Goal: Task Accomplishment & Management: Manage account settings

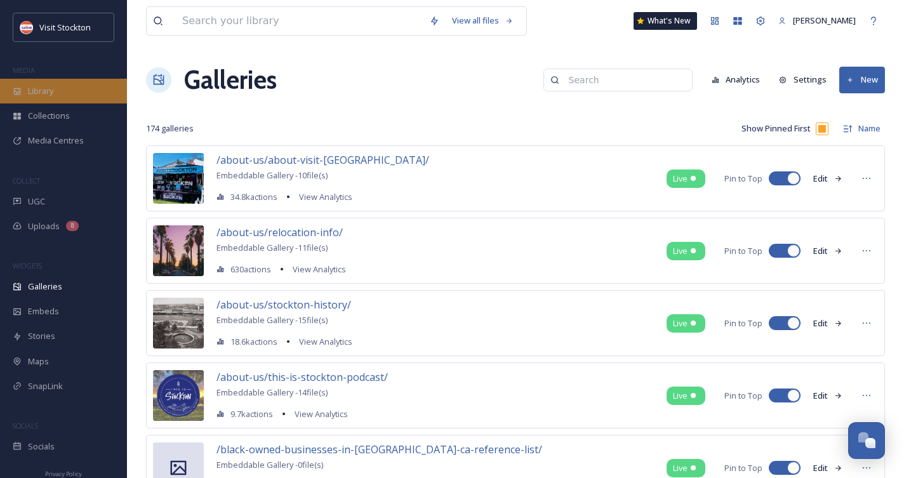
click at [45, 98] on div "Library" at bounding box center [63, 91] width 127 height 25
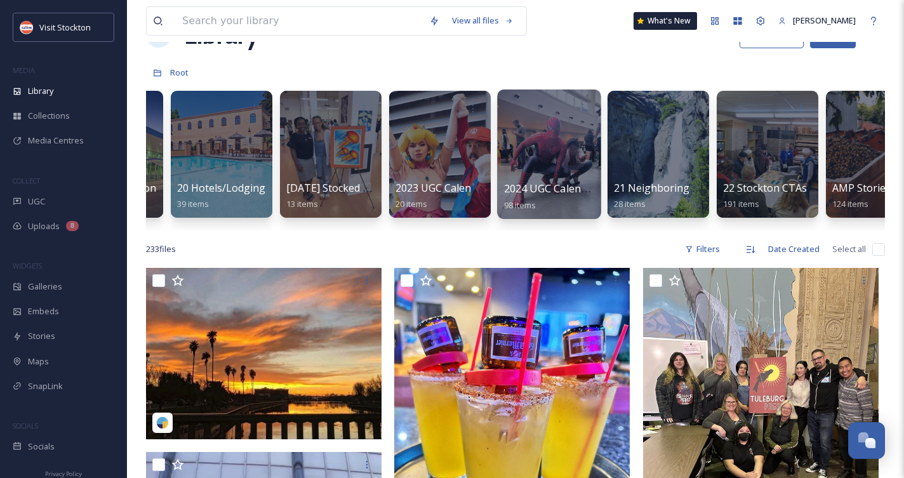
scroll to position [0, 2182]
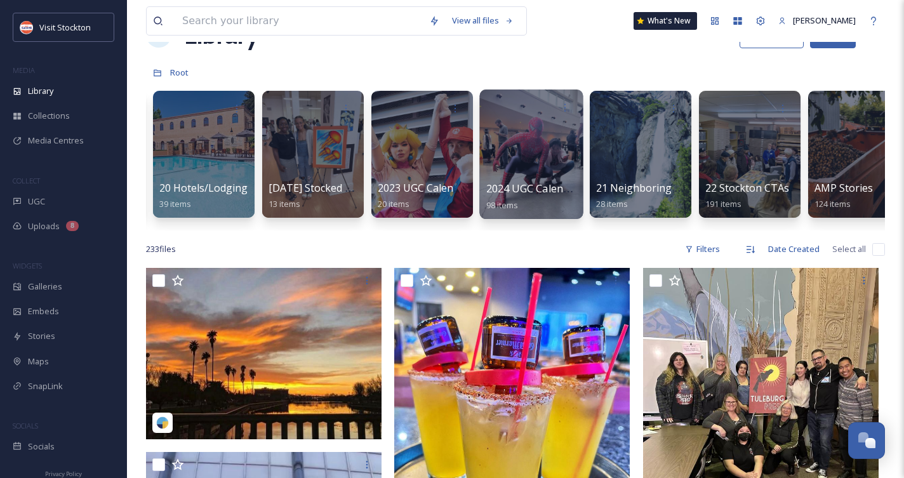
click at [536, 188] on span "2024 UGC Calendar - Rights Approved" at bounding box center [579, 189] width 184 height 14
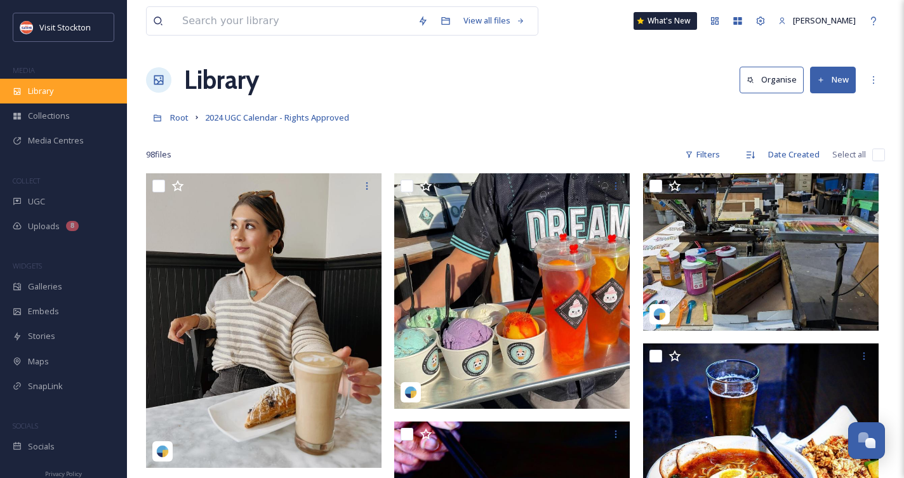
click at [52, 85] on span "Library" at bounding box center [40, 91] width 25 height 12
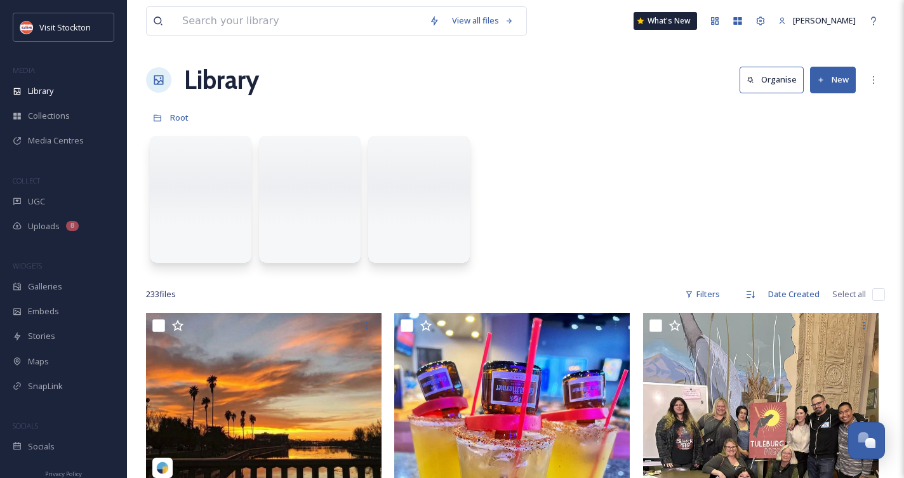
click at [824, 76] on icon at bounding box center [821, 80] width 8 height 8
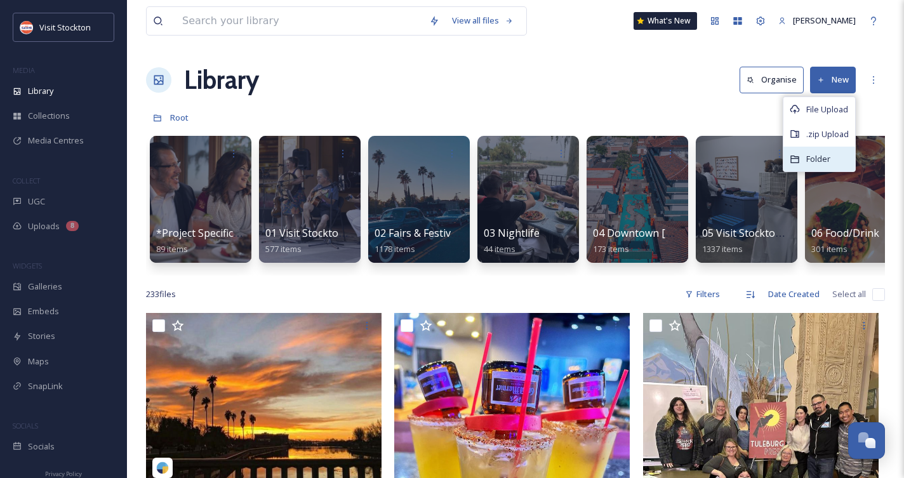
click at [830, 152] on div "Folder" at bounding box center [820, 159] width 72 height 25
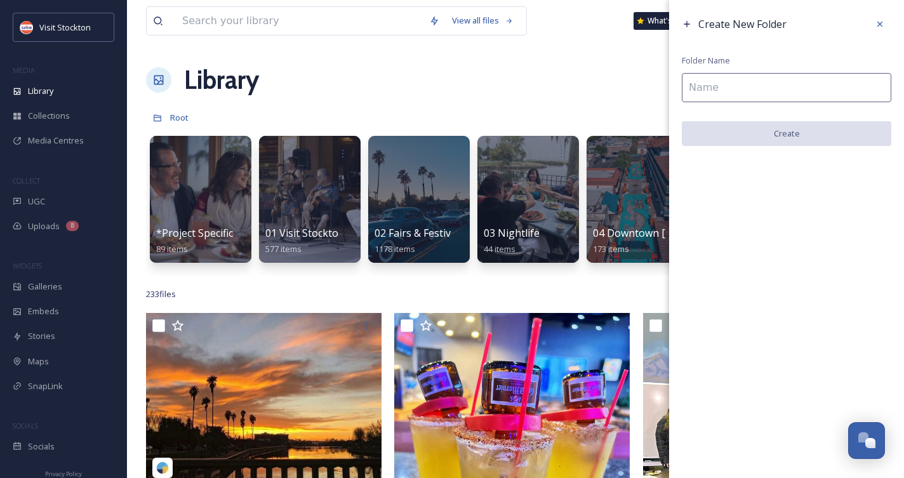
click at [774, 93] on input at bounding box center [787, 87] width 210 height 29
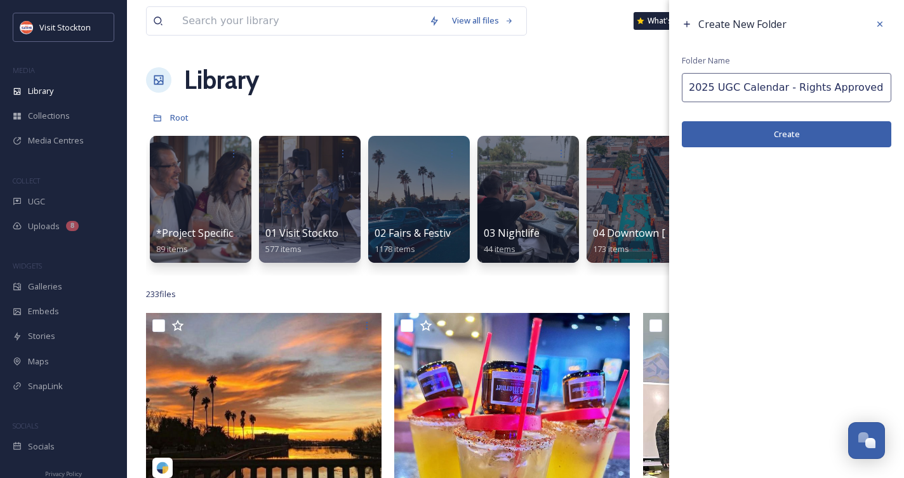
type input "2025 UGC Calendar - Rights Approved"
click at [771, 134] on button "Create" at bounding box center [787, 134] width 210 height 26
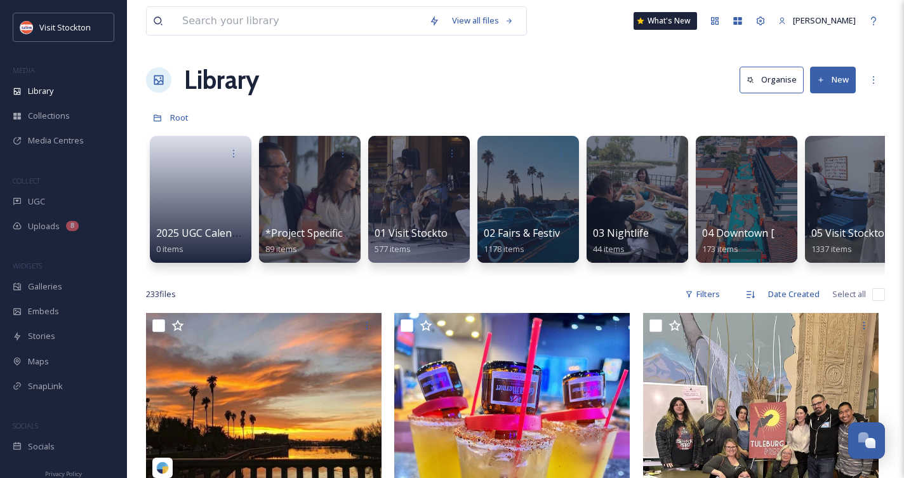
click at [838, 79] on button "New" at bounding box center [833, 80] width 46 height 26
click at [816, 157] on span "Folder" at bounding box center [819, 159] width 24 height 12
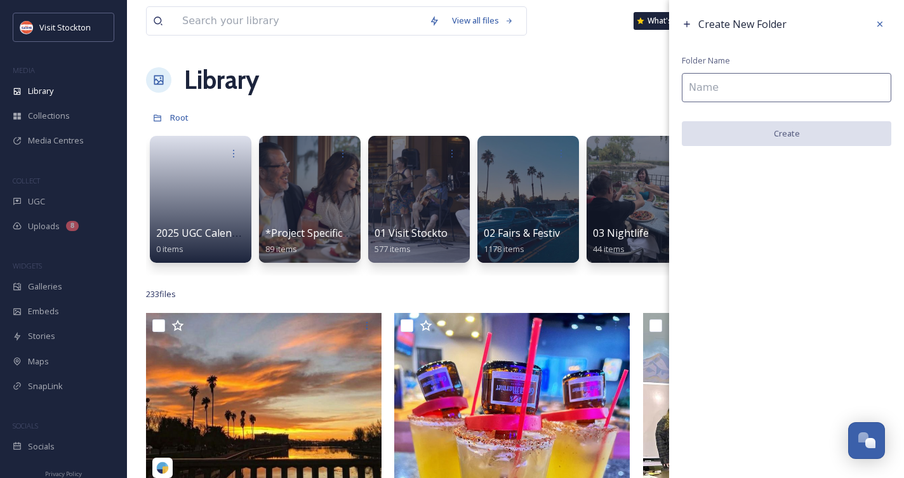
click at [714, 84] on input at bounding box center [787, 87] width 210 height 29
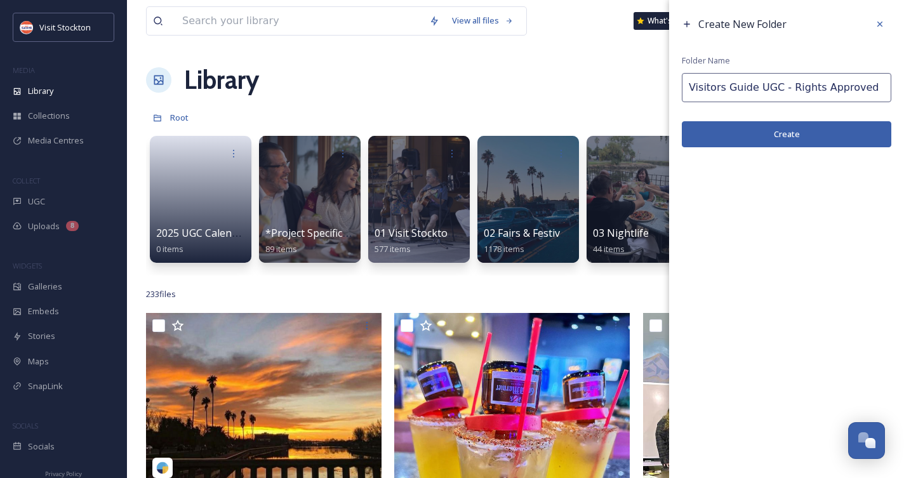
type input "Visitors Guide UGC - Rights Approved"
click at [760, 140] on button "Create" at bounding box center [787, 134] width 210 height 26
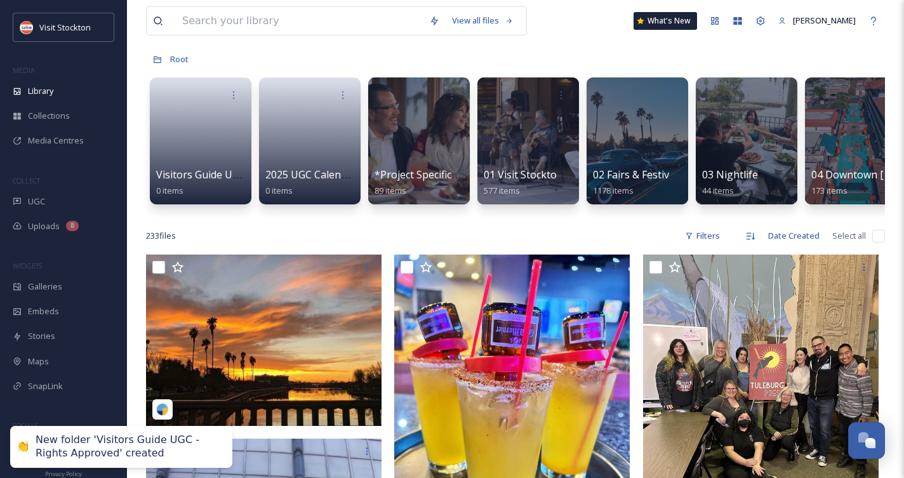
scroll to position [88, 0]
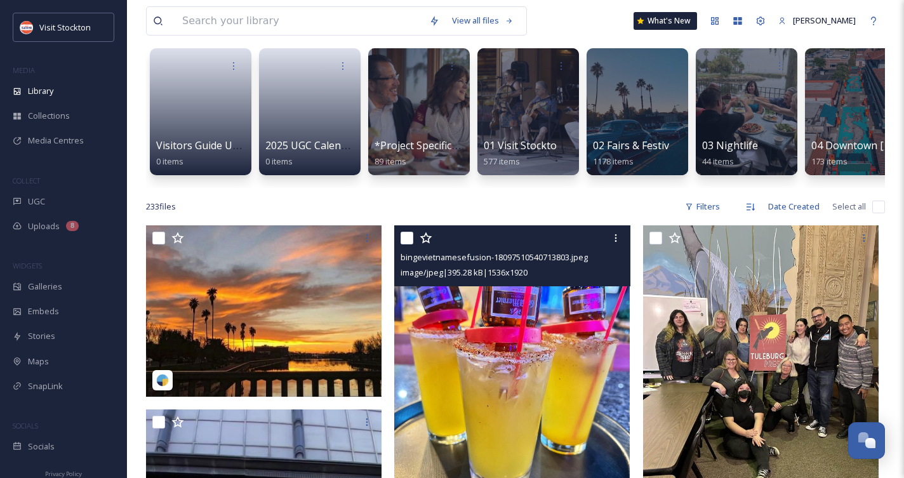
click at [408, 230] on div at bounding box center [514, 238] width 226 height 23
click at [410, 239] on input "checkbox" at bounding box center [407, 238] width 13 height 13
checkbox input "true"
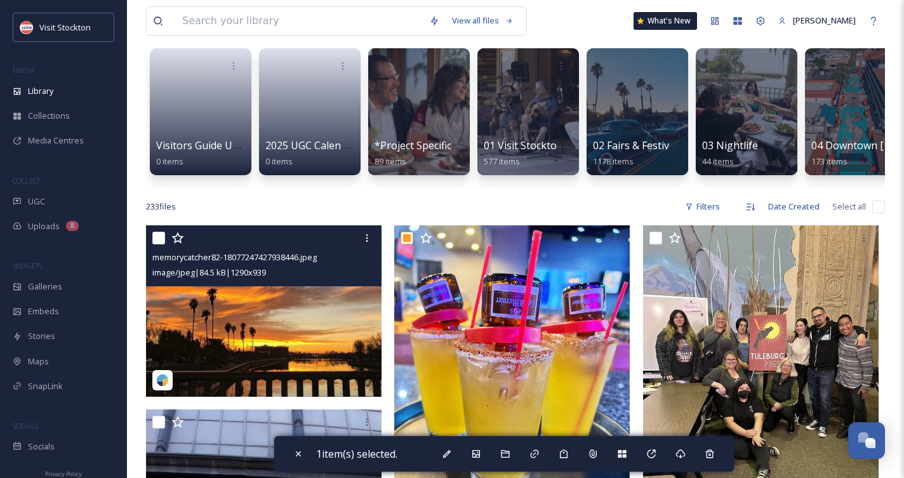
click at [163, 238] on input "checkbox" at bounding box center [158, 238] width 13 height 13
checkbox input "true"
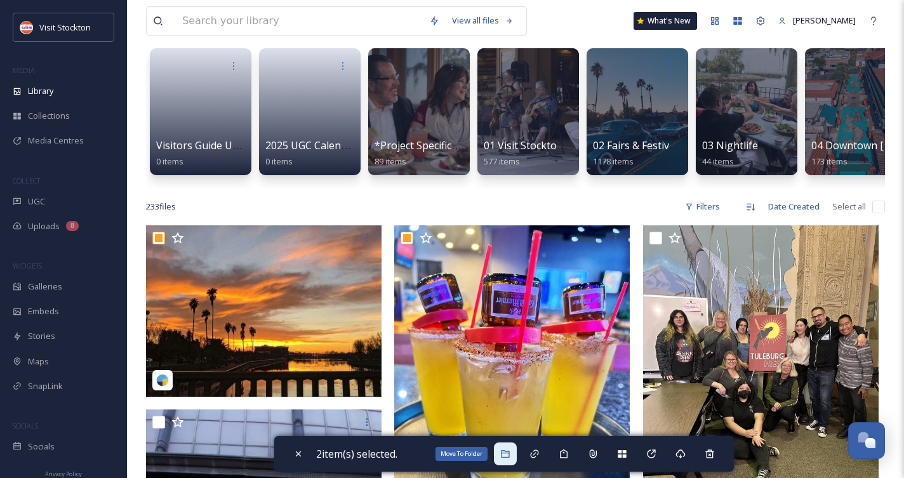
click at [509, 453] on icon at bounding box center [505, 454] width 8 height 8
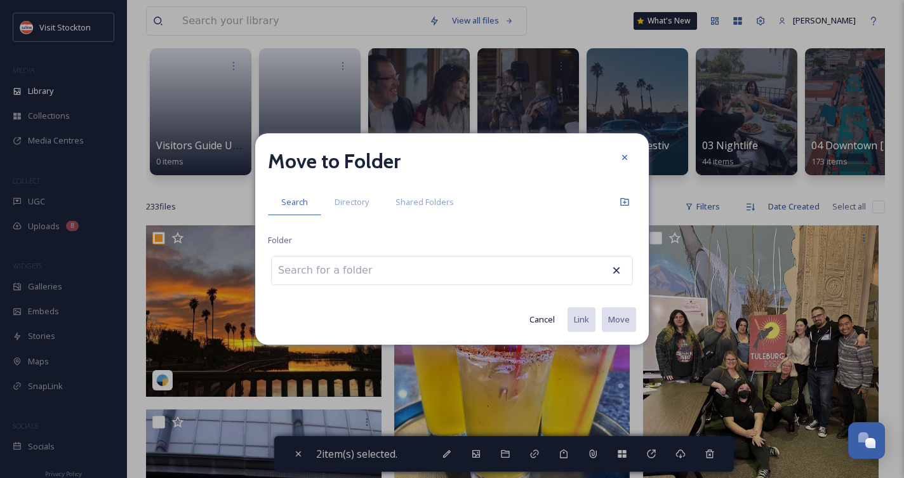
click at [325, 278] on input at bounding box center [342, 271] width 140 height 28
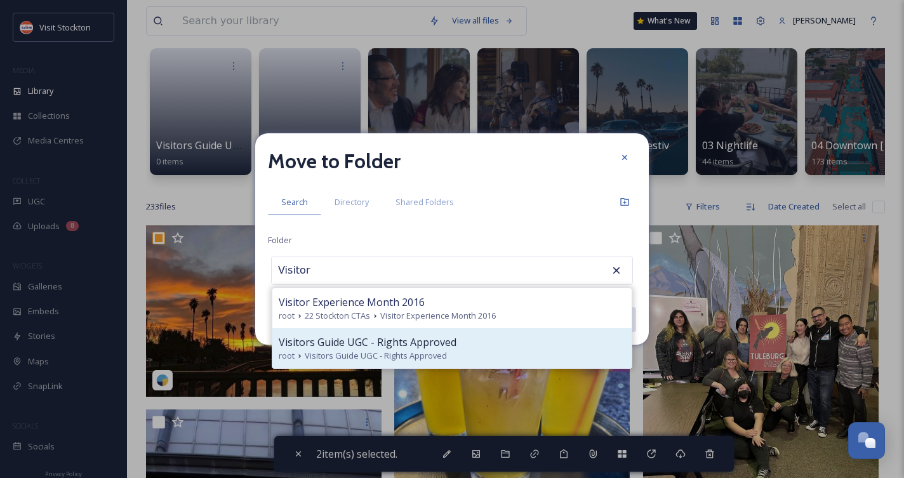
click at [321, 347] on span "Visitors Guide UGC - Rights Approved" at bounding box center [368, 342] width 178 height 15
type input "Visitors Guide UGC - Rights Approved"
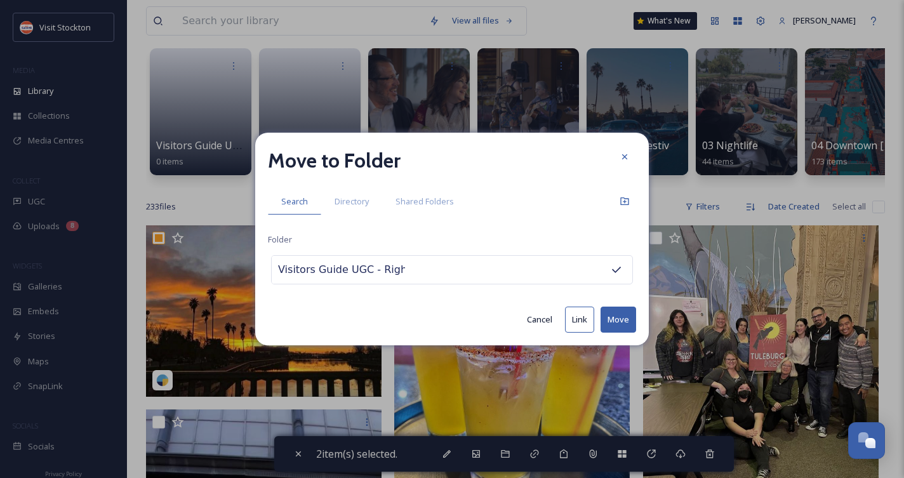
click at [618, 321] on button "Move" at bounding box center [619, 320] width 36 height 26
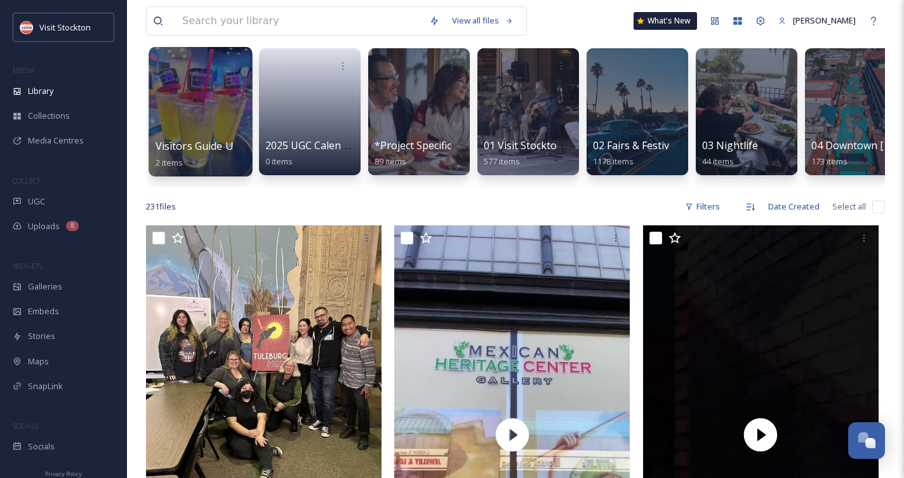
click at [212, 123] on div at bounding box center [201, 112] width 104 height 130
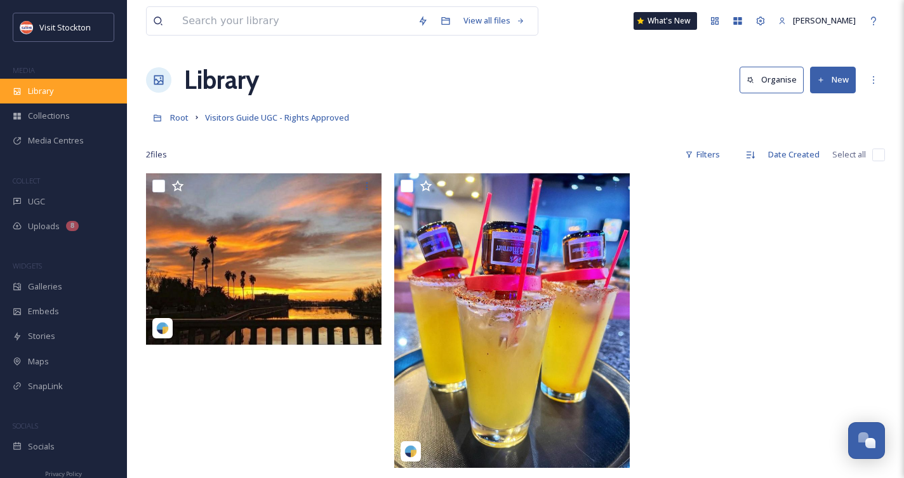
click at [46, 93] on span "Library" at bounding box center [40, 91] width 25 height 12
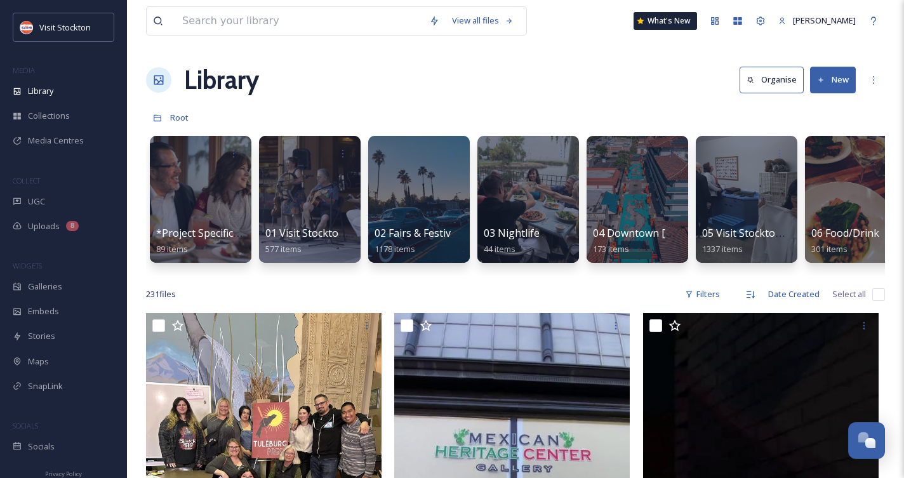
click at [827, 81] on button "New" at bounding box center [833, 80] width 46 height 26
click at [823, 158] on span "Folder" at bounding box center [819, 159] width 24 height 12
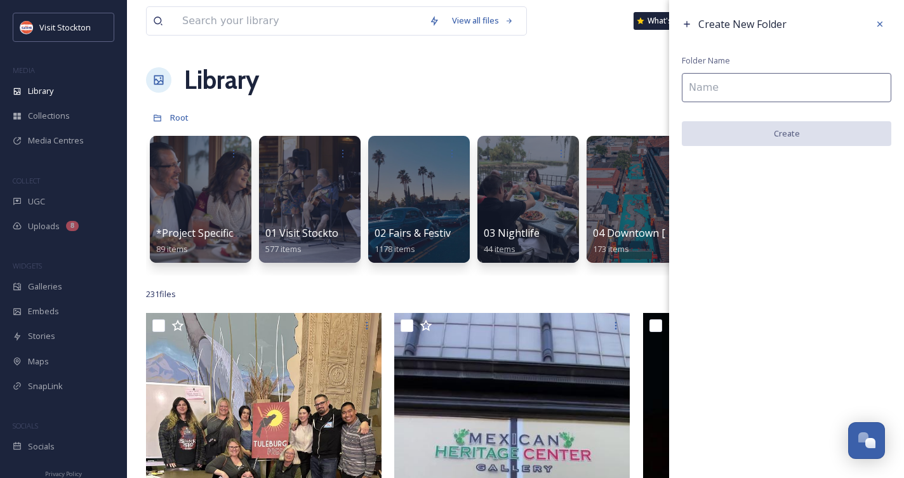
click at [704, 100] on input at bounding box center [787, 87] width 210 height 29
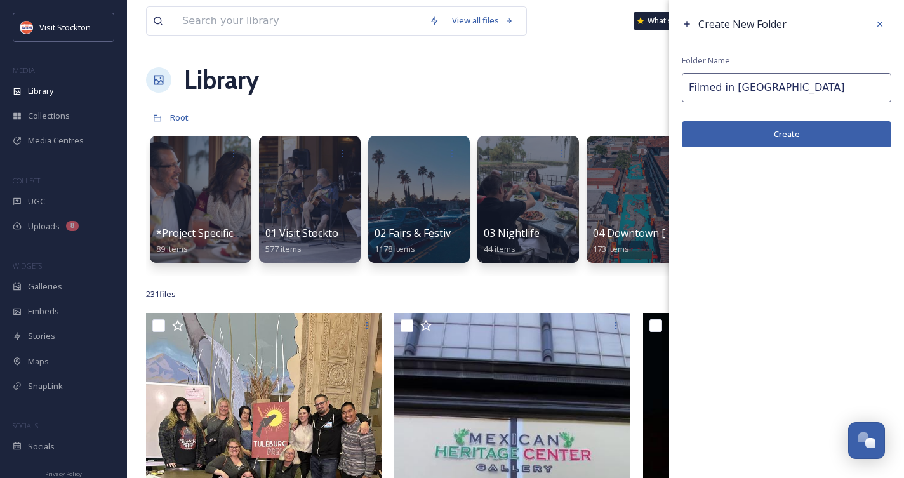
drag, startPoint x: 718, startPoint y: 90, endPoint x: 710, endPoint y: 89, distance: 8.3
click at [710, 89] on input "Filmed in [GEOGRAPHIC_DATA]" at bounding box center [787, 87] width 210 height 29
drag, startPoint x: 777, startPoint y: 88, endPoint x: 677, endPoint y: 83, distance: 100.5
click at [677, 83] on div "Create New Folder Folder Name Filmed in [GEOGRAPHIC_DATA] Create" at bounding box center [786, 80] width 235 height 160
type input "F"
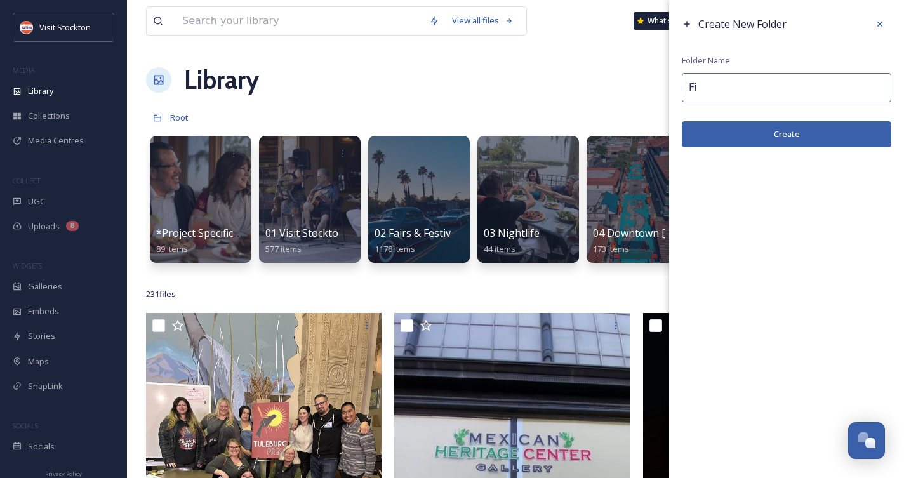
type input "F"
type input "Movie Posters"
click at [756, 134] on button "Create" at bounding box center [787, 134] width 210 height 26
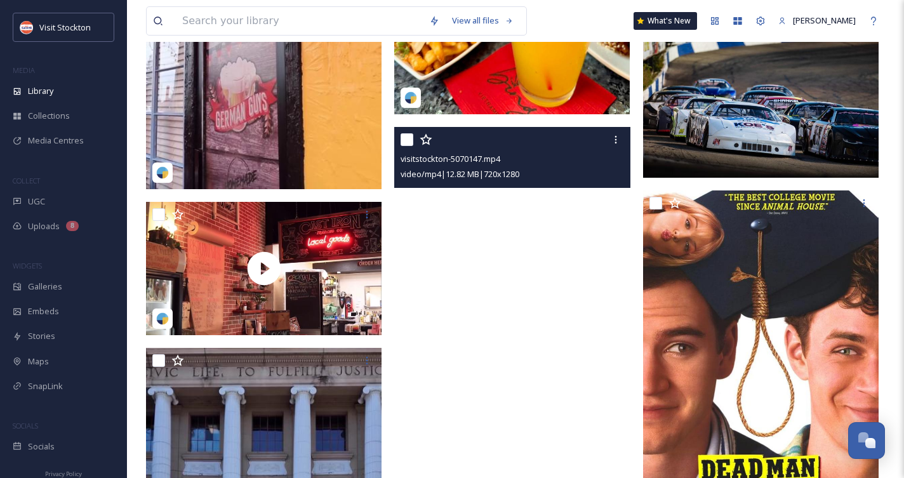
scroll to position [845, 0]
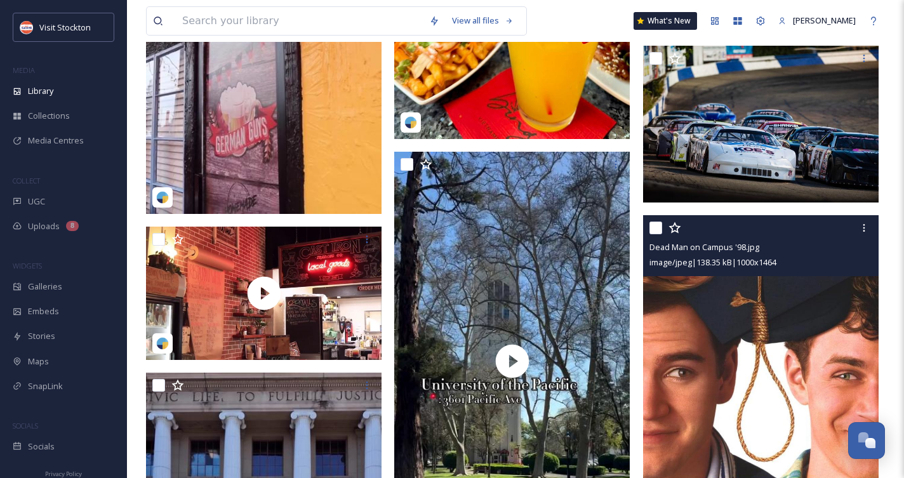
click at [656, 231] on input "checkbox" at bounding box center [656, 228] width 13 height 13
checkbox input "true"
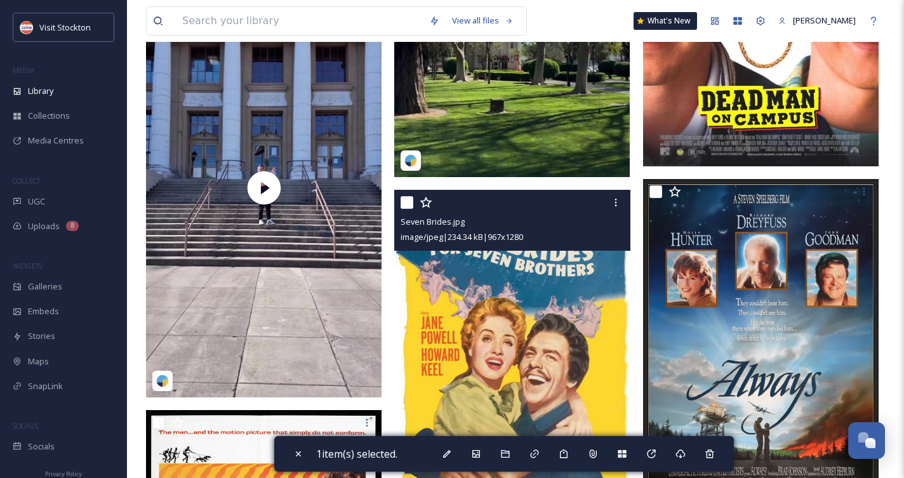
scroll to position [1304, 0]
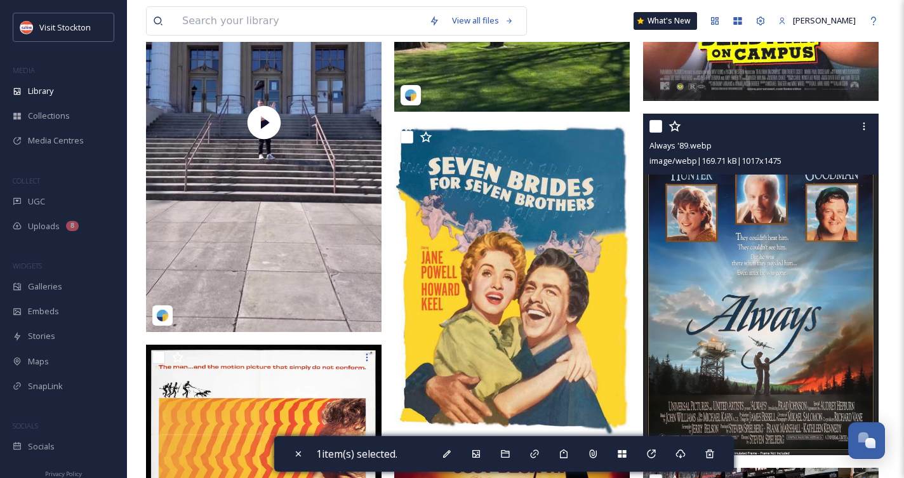
click at [661, 123] on input "checkbox" at bounding box center [656, 126] width 13 height 13
checkbox input "true"
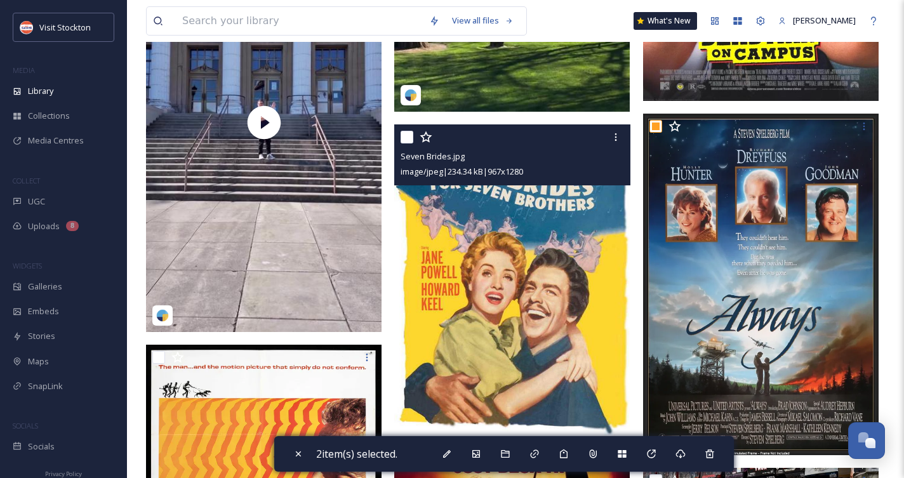
click at [409, 135] on input "checkbox" at bounding box center [407, 137] width 13 height 13
checkbox input "true"
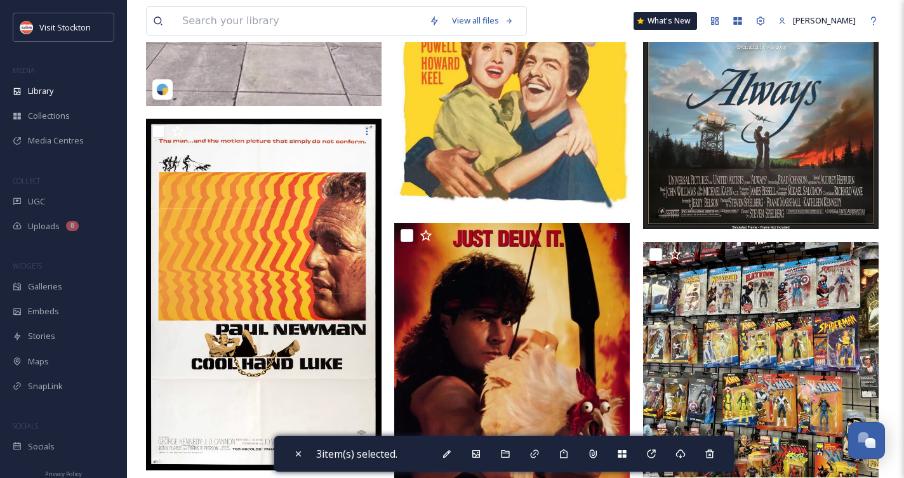
scroll to position [1531, 0]
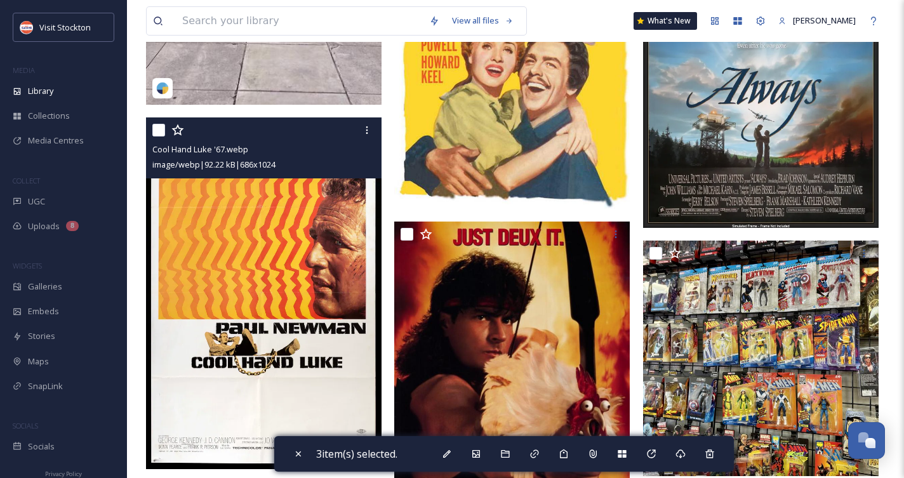
click at [151, 130] on div "Cool Hand Luke '67.webp image/webp | 92.22 kB | 686 x 1024" at bounding box center [264, 148] width 236 height 61
click at [156, 127] on input "checkbox" at bounding box center [158, 130] width 13 height 13
checkbox input "true"
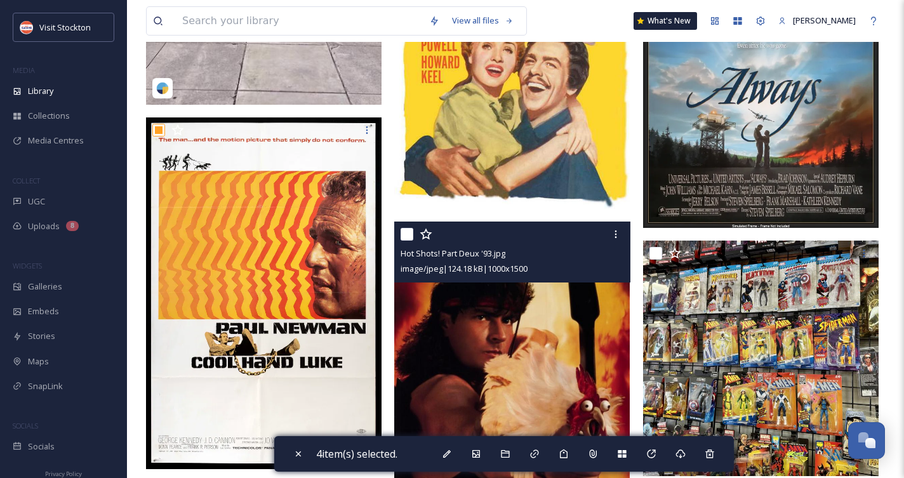
click at [406, 234] on input "checkbox" at bounding box center [407, 234] width 13 height 13
checkbox input "true"
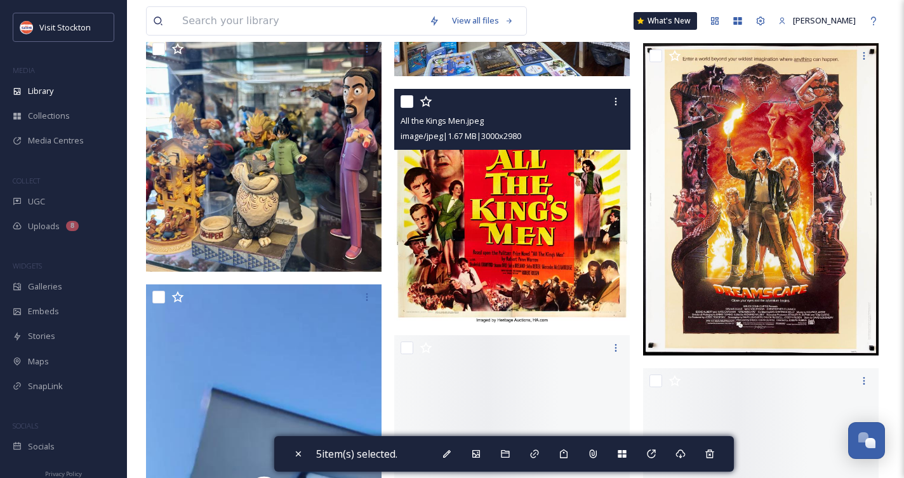
scroll to position [2659, 0]
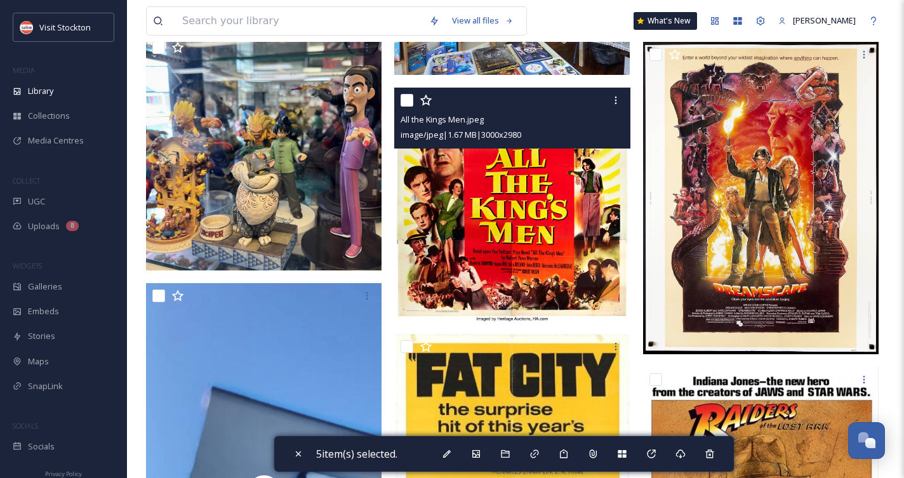
click at [407, 95] on input "checkbox" at bounding box center [407, 100] width 13 height 13
checkbox input "true"
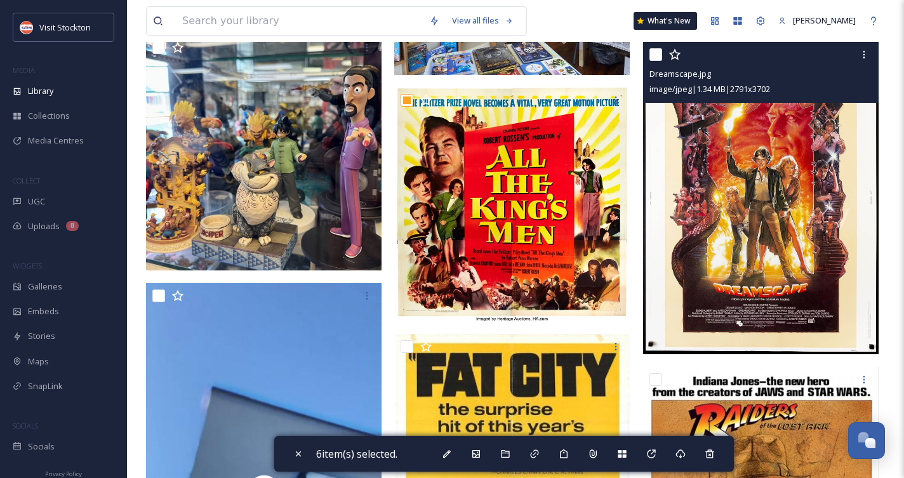
click at [657, 50] on input "checkbox" at bounding box center [656, 54] width 13 height 13
checkbox input "true"
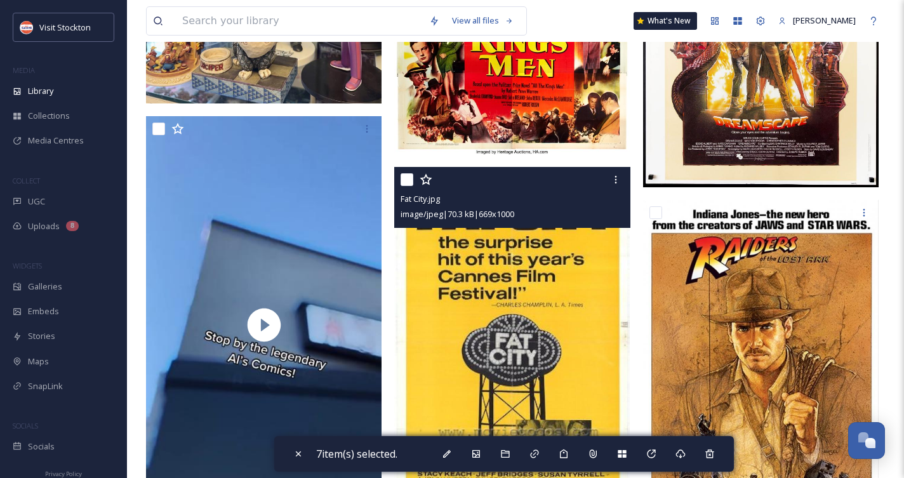
scroll to position [2826, 0]
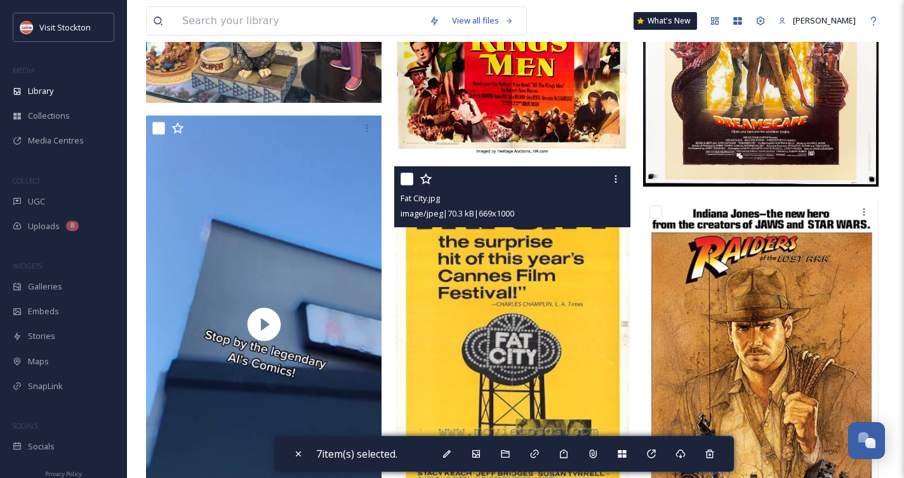
click at [408, 178] on input "checkbox" at bounding box center [407, 179] width 13 height 13
checkbox input "true"
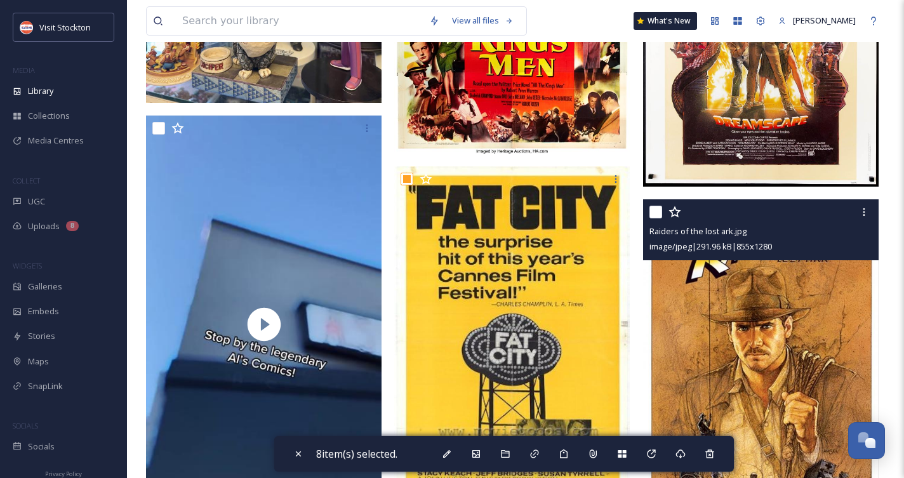
click at [656, 208] on input "checkbox" at bounding box center [656, 212] width 13 height 13
checkbox input "true"
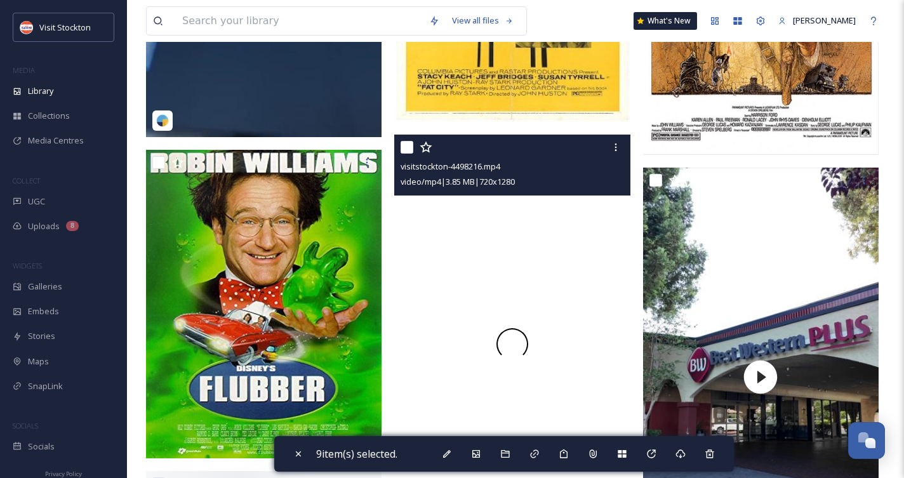
scroll to position [3246, 0]
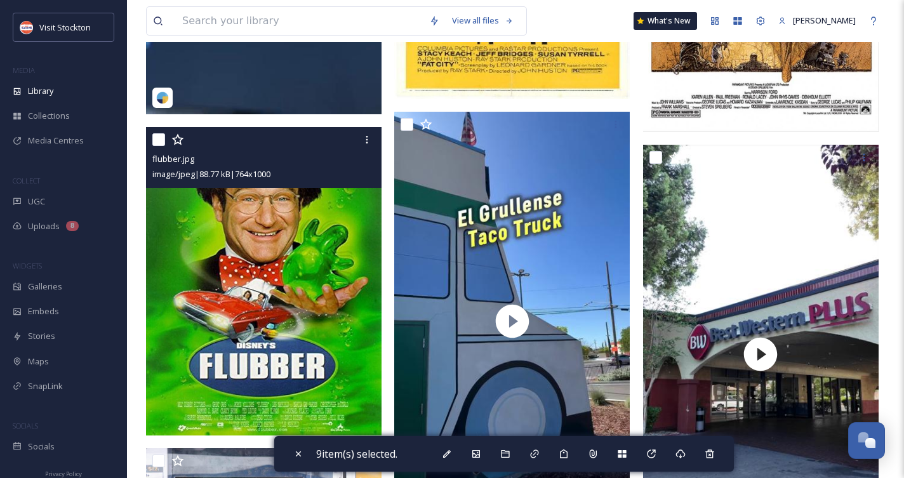
click at [161, 137] on input "checkbox" at bounding box center [158, 139] width 13 height 13
checkbox input "true"
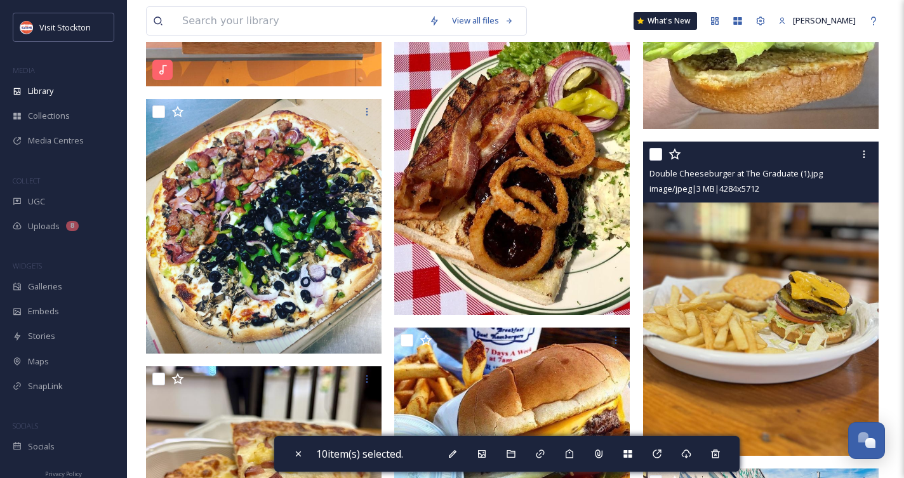
scroll to position [3949, 0]
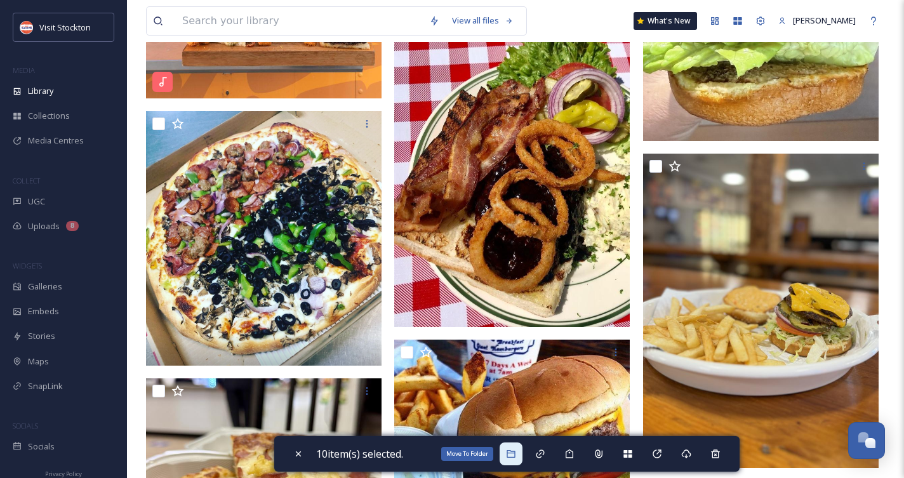
click at [516, 454] on icon at bounding box center [511, 454] width 10 height 10
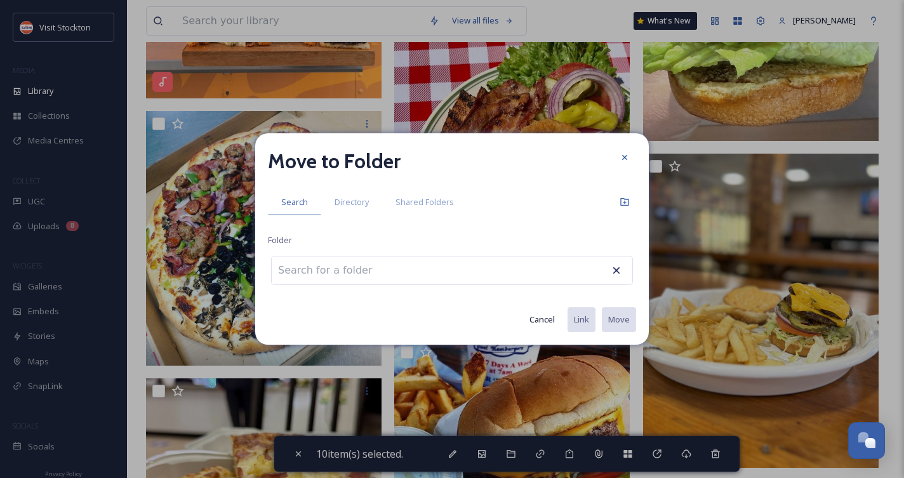
click at [344, 274] on input at bounding box center [342, 271] width 140 height 28
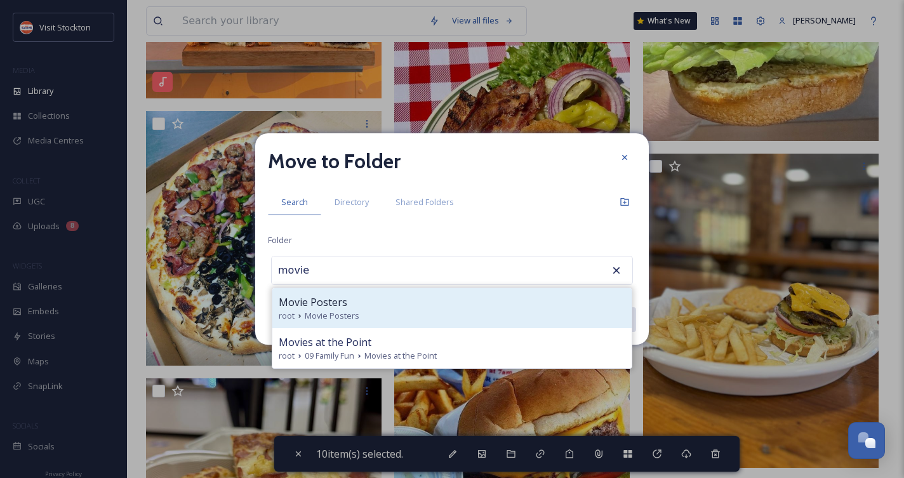
click at [339, 317] on span "Movie Posters" at bounding box center [332, 316] width 55 height 12
type input "Movie Posters"
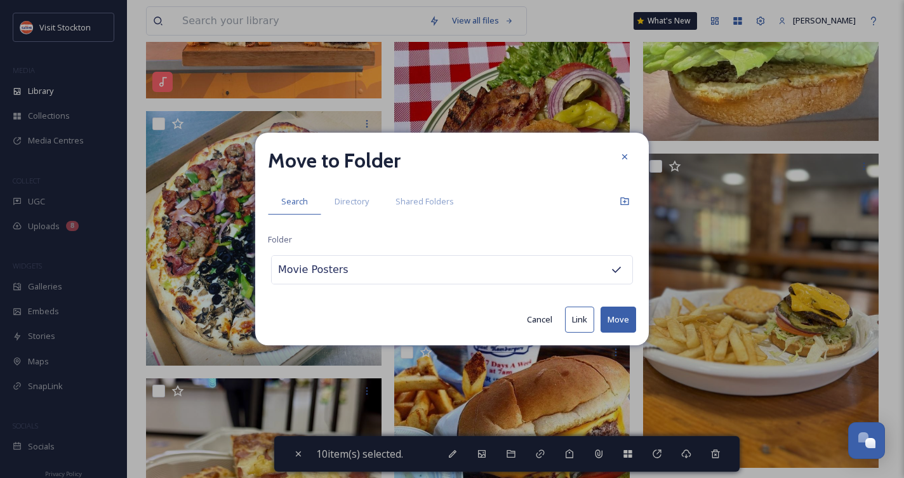
click at [616, 325] on button "Move" at bounding box center [619, 320] width 36 height 26
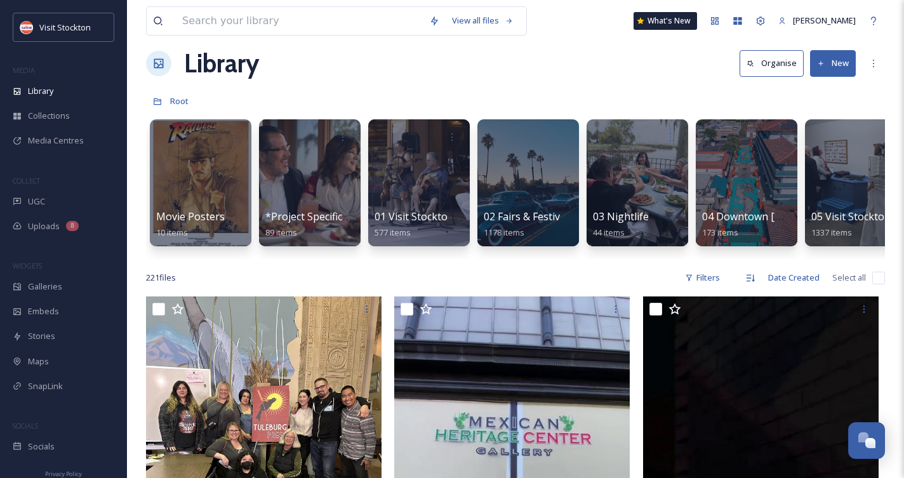
scroll to position [0, 0]
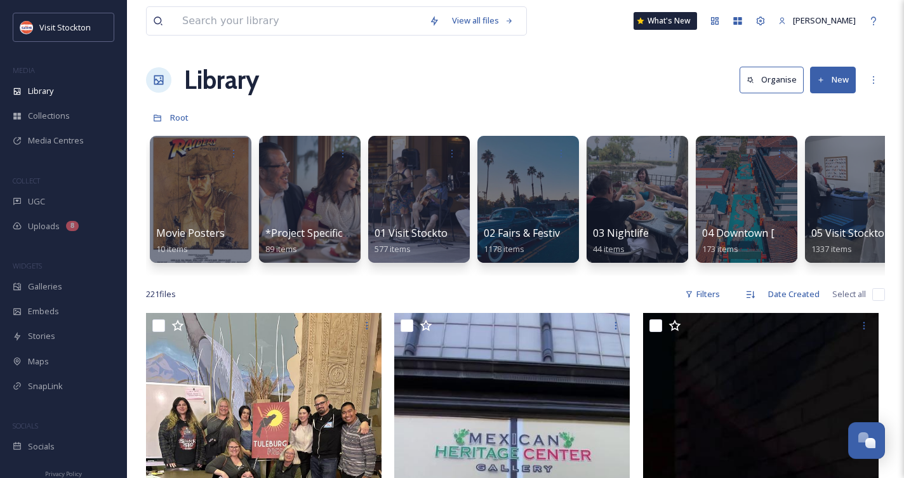
click at [370, 79] on div "Library Organise New" at bounding box center [515, 80] width 739 height 38
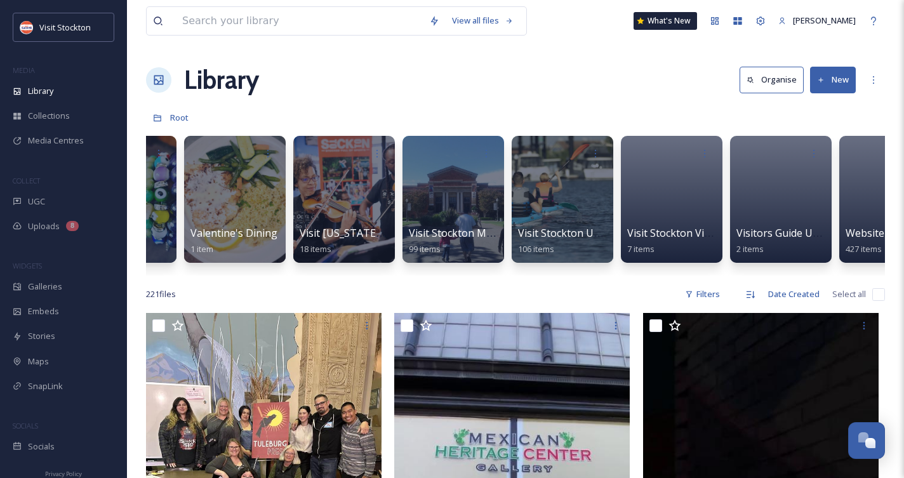
scroll to position [0, 5816]
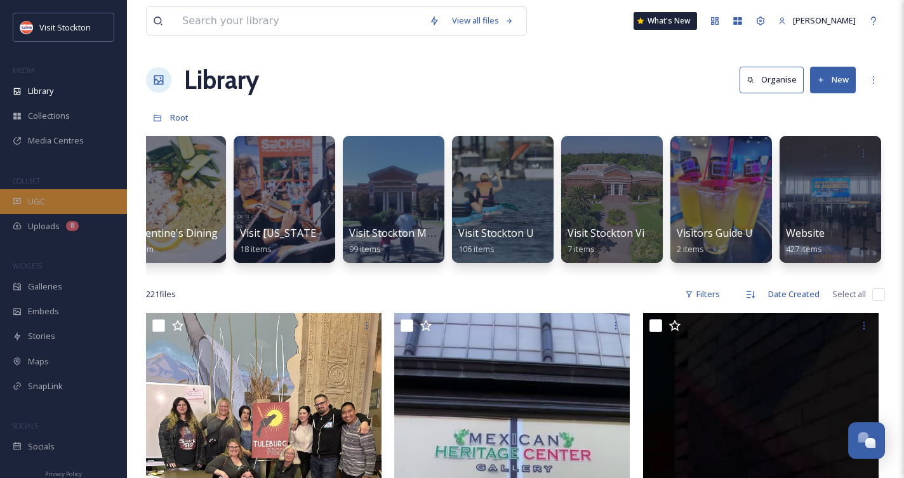
click at [30, 200] on span "UGC" at bounding box center [36, 202] width 17 height 12
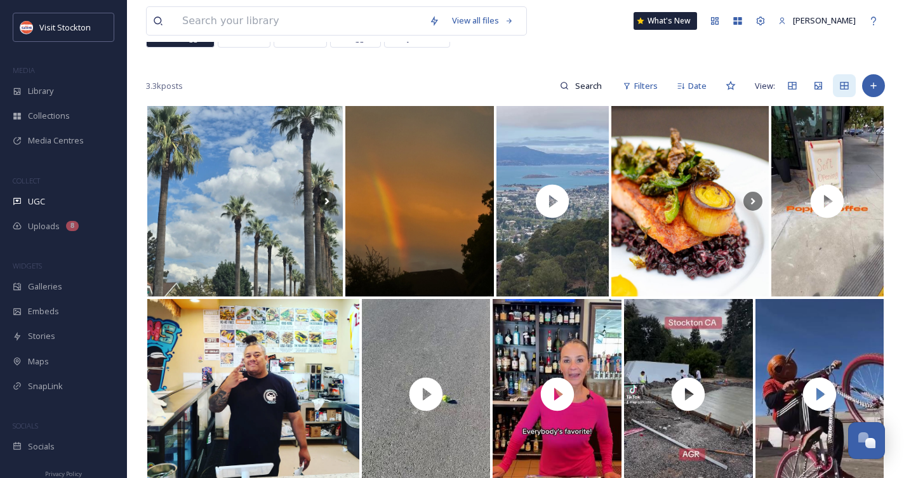
scroll to position [91, 0]
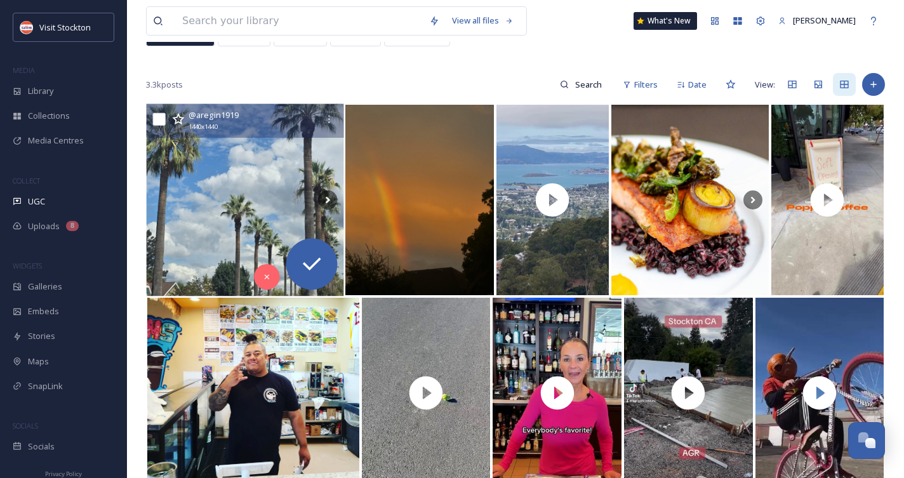
click at [276, 180] on img at bounding box center [245, 200] width 198 height 192
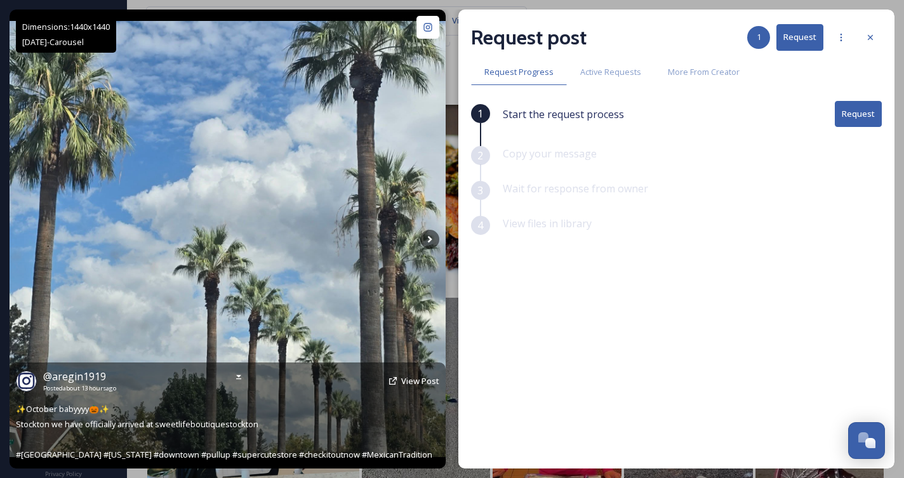
click at [276, 180] on img at bounding box center [228, 239] width 436 height 436
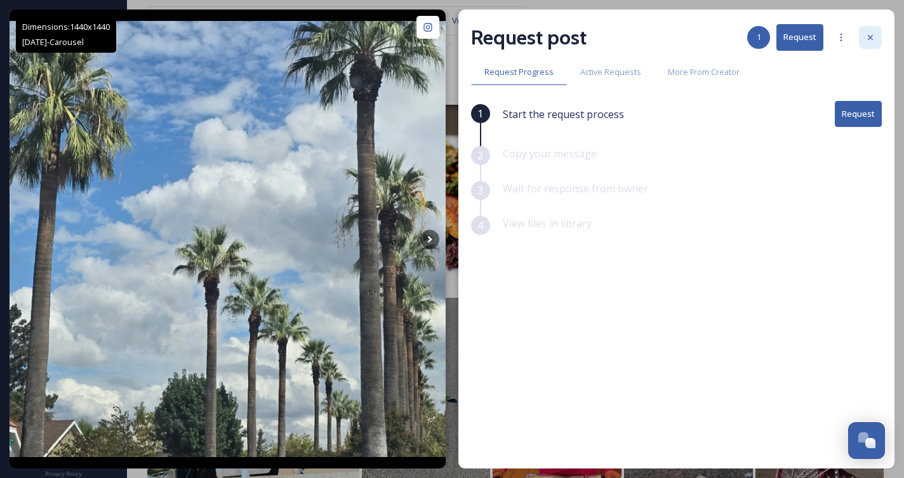
click at [873, 39] on icon at bounding box center [871, 37] width 10 height 10
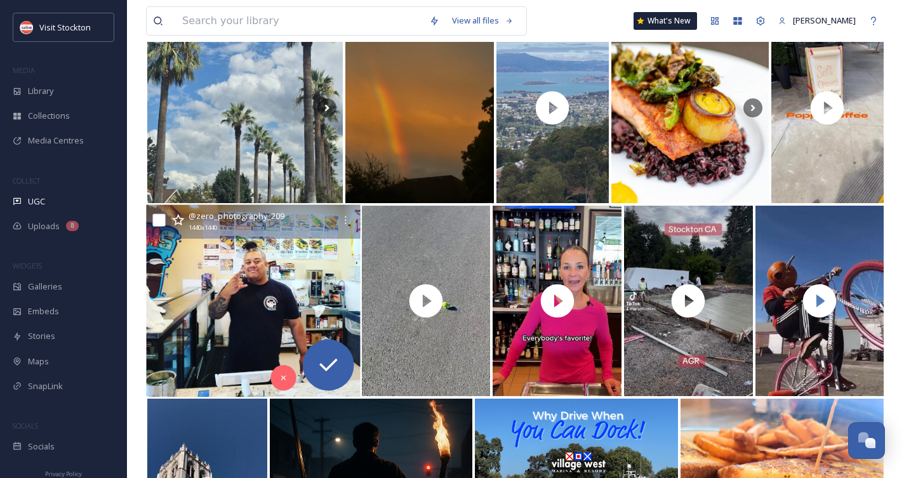
scroll to position [184, 0]
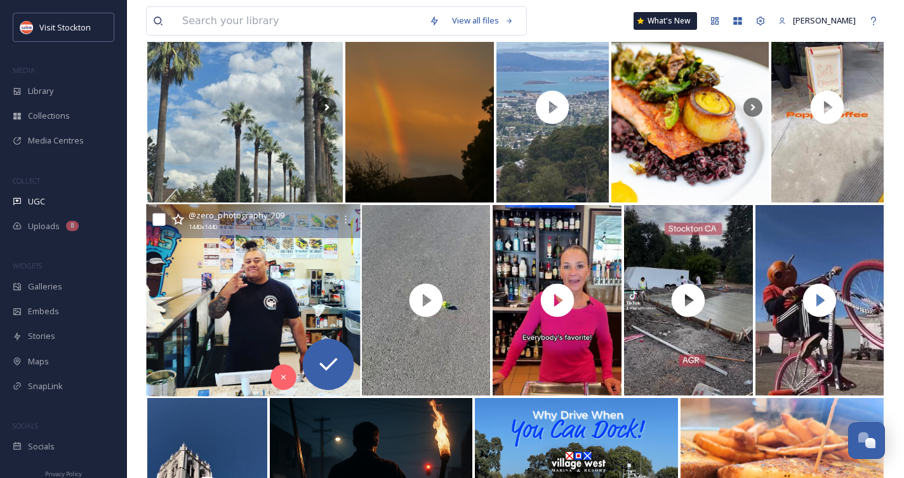
click at [274, 322] on img at bounding box center [253, 301] width 214 height 192
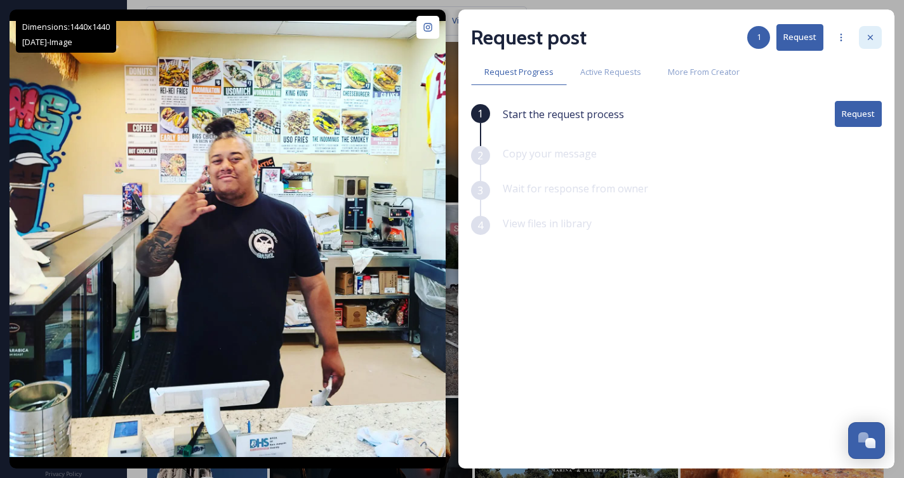
click at [872, 39] on icon at bounding box center [870, 37] width 5 height 5
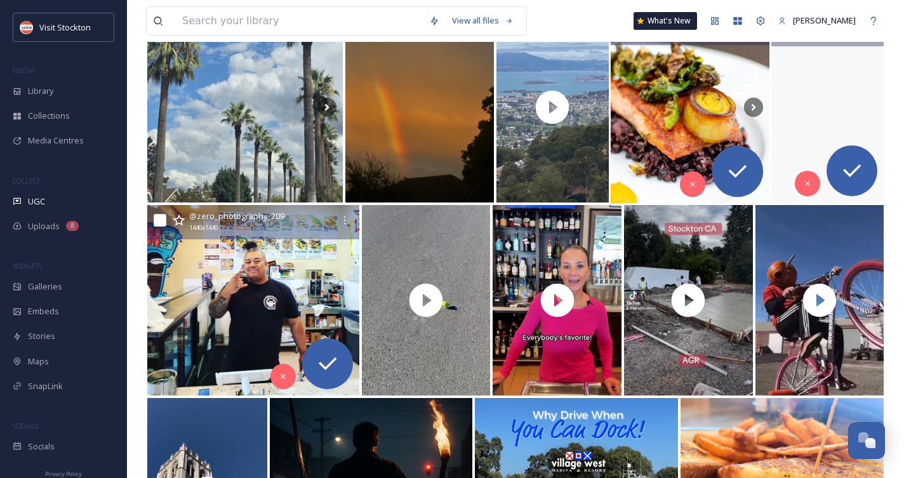
click at [702, 121] on img at bounding box center [689, 107] width 159 height 192
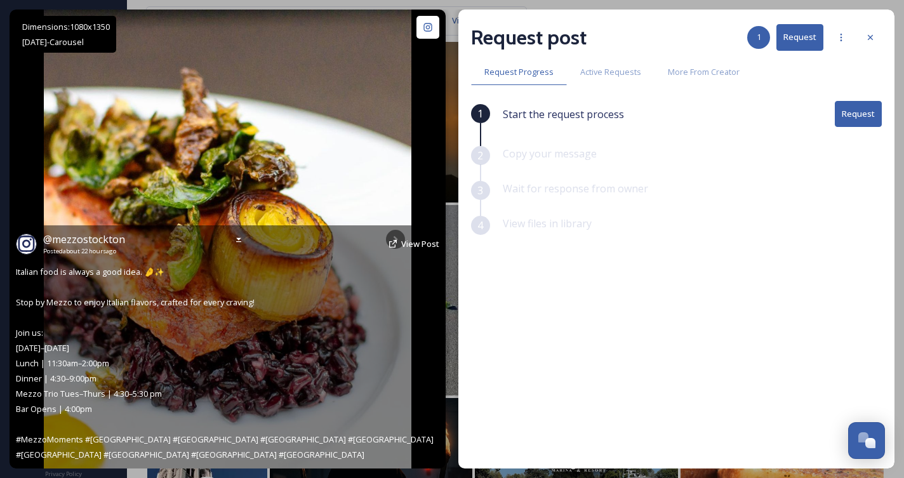
click at [442, 168] on div "Dimensions: 1080 x [DATE] - Carousel @ mezzostockton Posted about 22 hours ago …" at bounding box center [228, 239] width 436 height 459
click at [389, 151] on img at bounding box center [227, 239] width 367 height 459
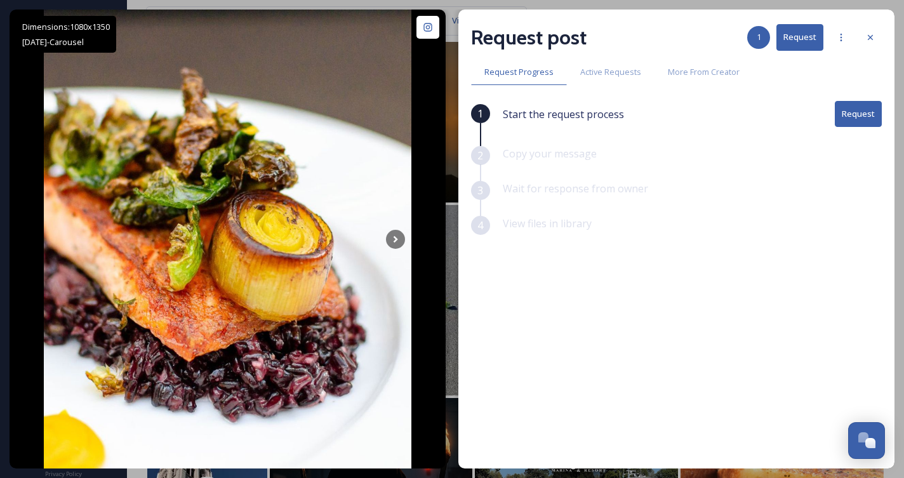
click at [850, 118] on button "Request" at bounding box center [858, 114] width 47 height 26
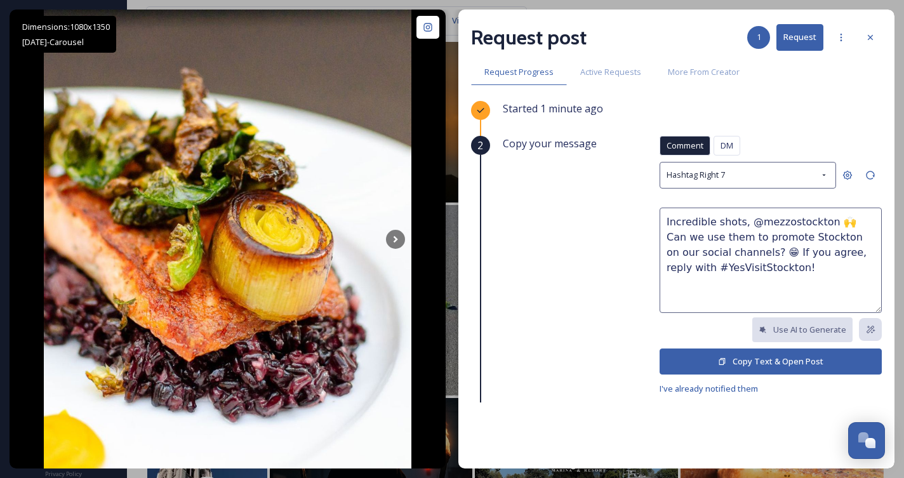
click at [831, 238] on textarea "Incredible shots, @mezzostockton 🙌 Can we use them to promote Stockton on our s…" at bounding box center [771, 260] width 222 height 105
click at [820, 270] on textarea "Incredible shots, @mezzostockton 🙌 Can we use them to promote Stockton in a gui…" at bounding box center [771, 260] width 222 height 105
type textarea "Incredible shots, @mezzostockton 🙌 Can we use them to promote Stockton in a gui…"
click at [758, 358] on button "Copy Text & Open Post" at bounding box center [771, 362] width 222 height 26
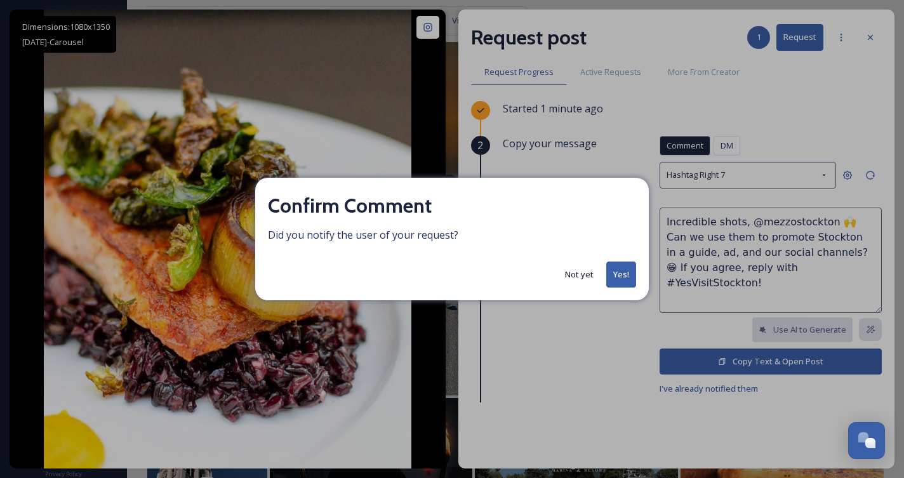
click at [619, 272] on button "Yes!" at bounding box center [622, 275] width 30 height 26
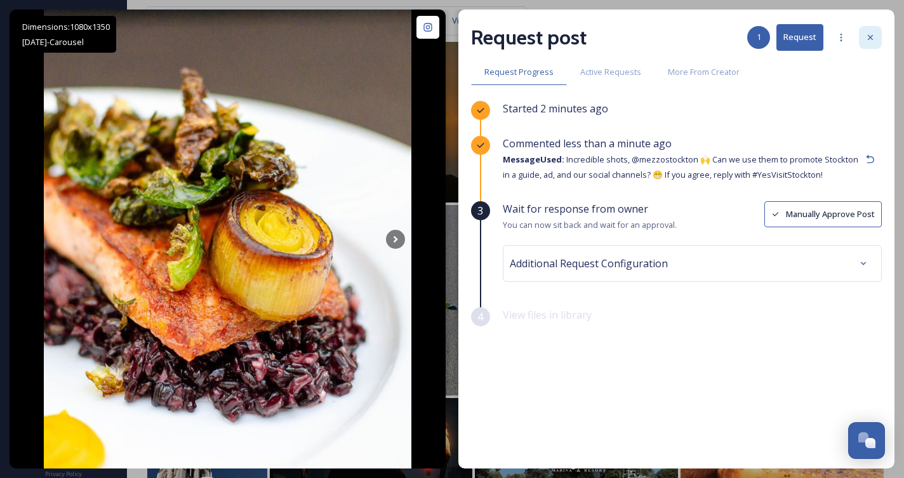
click at [870, 36] on icon at bounding box center [871, 37] width 10 height 10
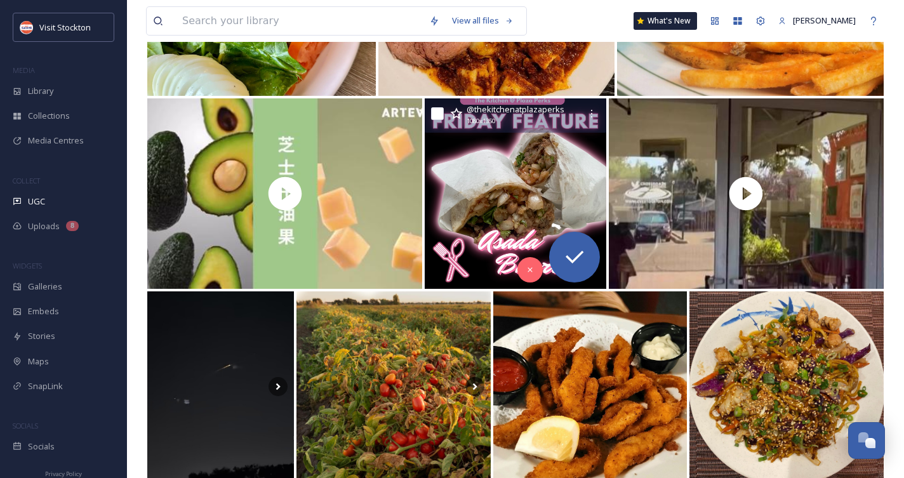
scroll to position [1268, 0]
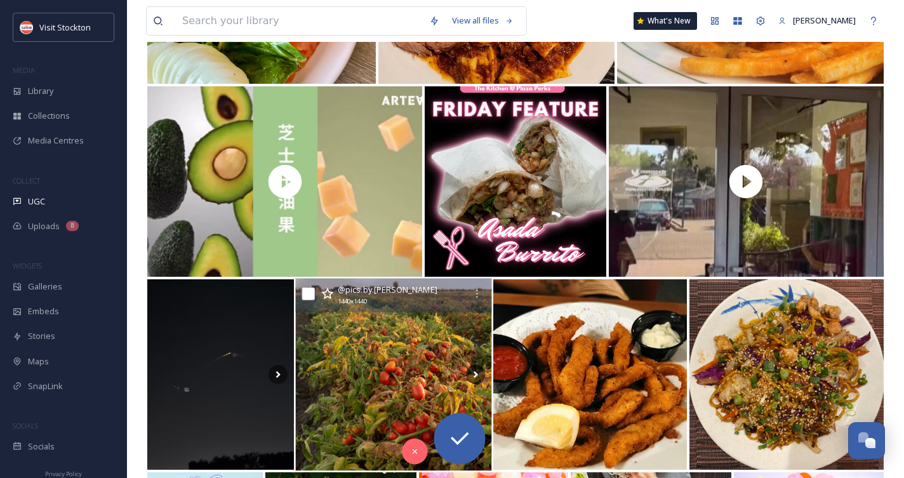
click at [438, 341] on img at bounding box center [393, 375] width 196 height 192
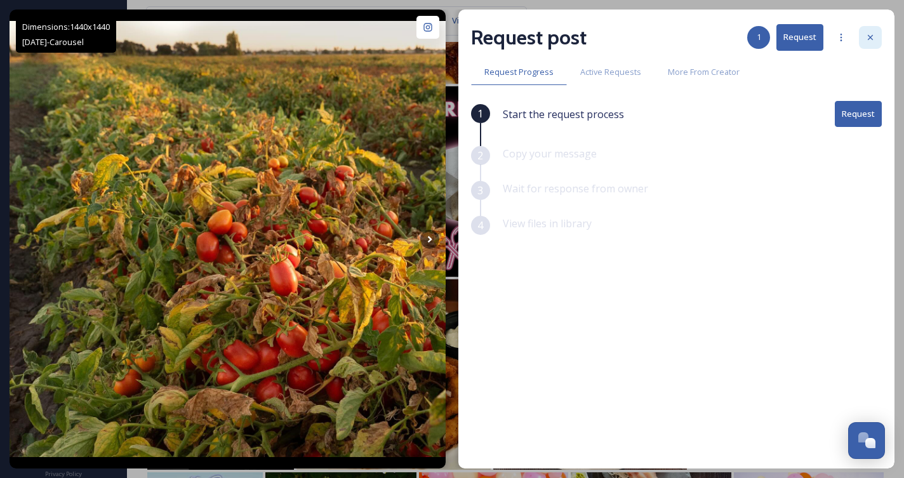
click at [873, 36] on icon at bounding box center [871, 37] width 10 height 10
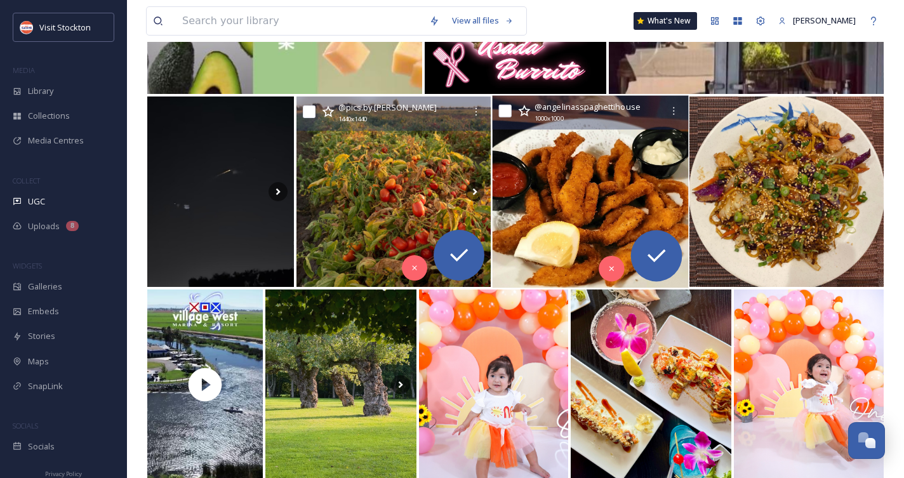
scroll to position [1452, 0]
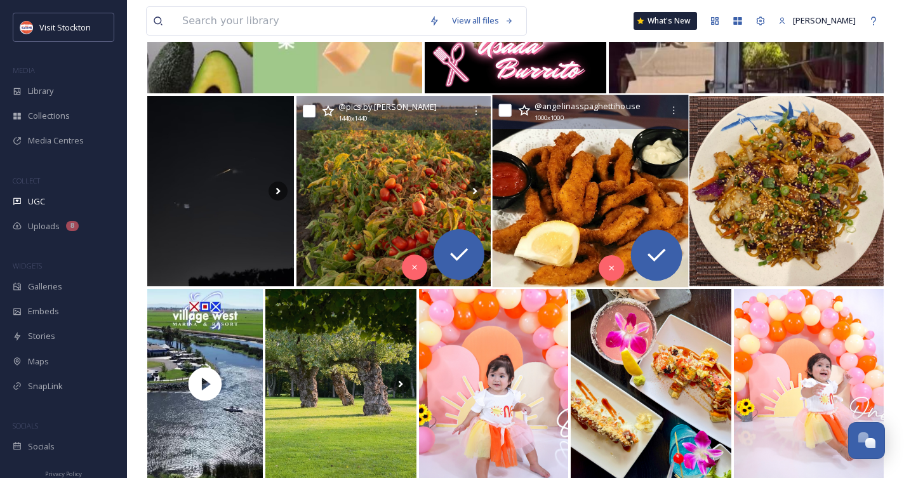
click at [593, 177] on img at bounding box center [590, 191] width 196 height 192
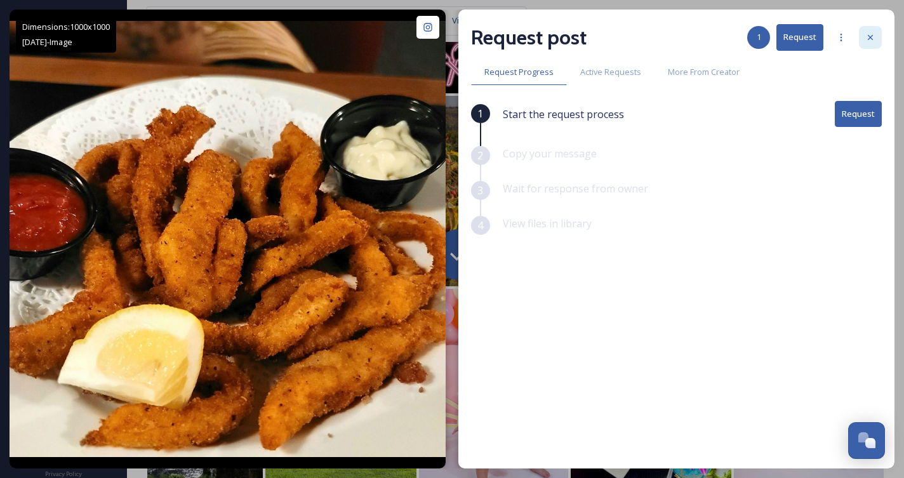
click at [878, 37] on div at bounding box center [870, 37] width 23 height 23
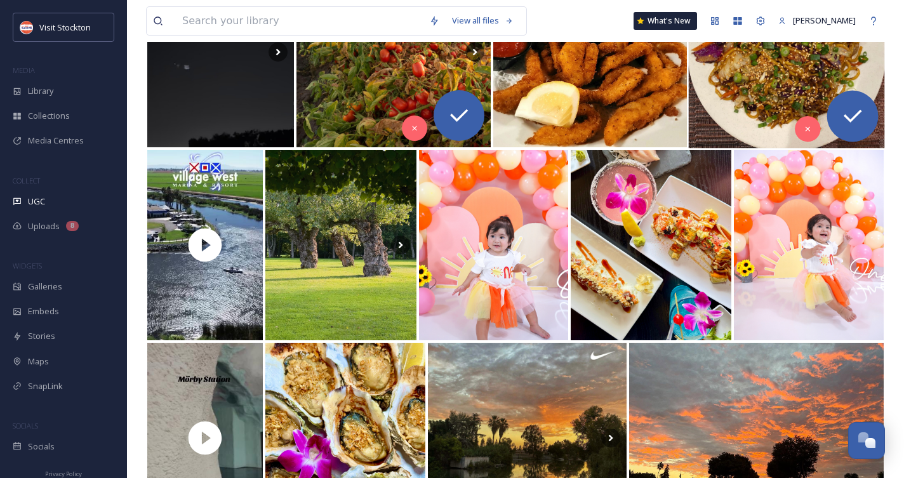
scroll to position [1597, 0]
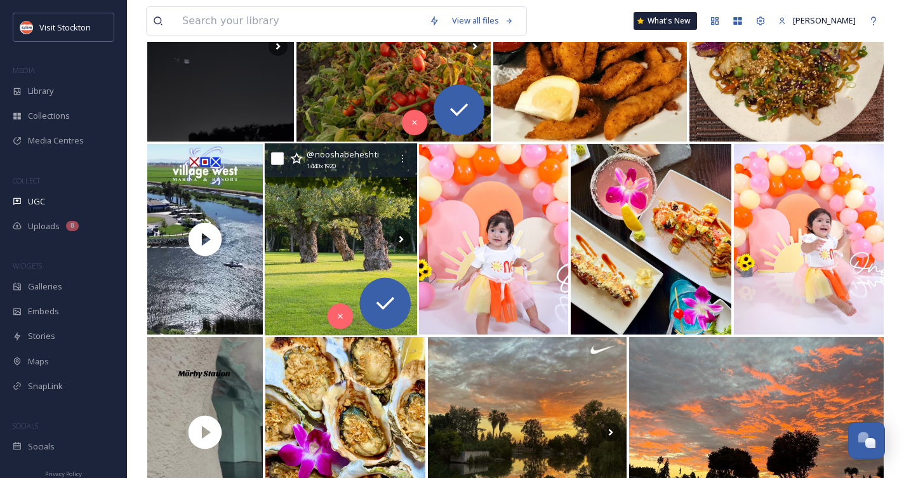
click at [340, 234] on img at bounding box center [340, 240] width 152 height 192
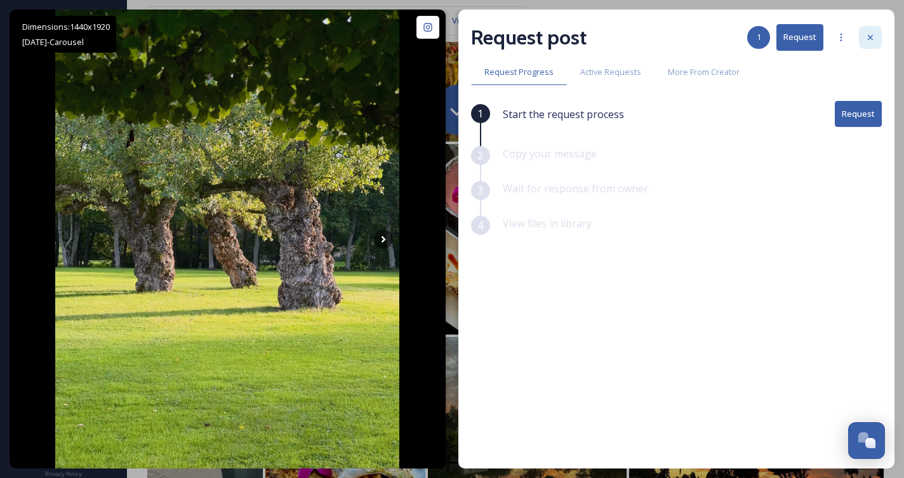
click at [871, 37] on icon at bounding box center [870, 37] width 5 height 5
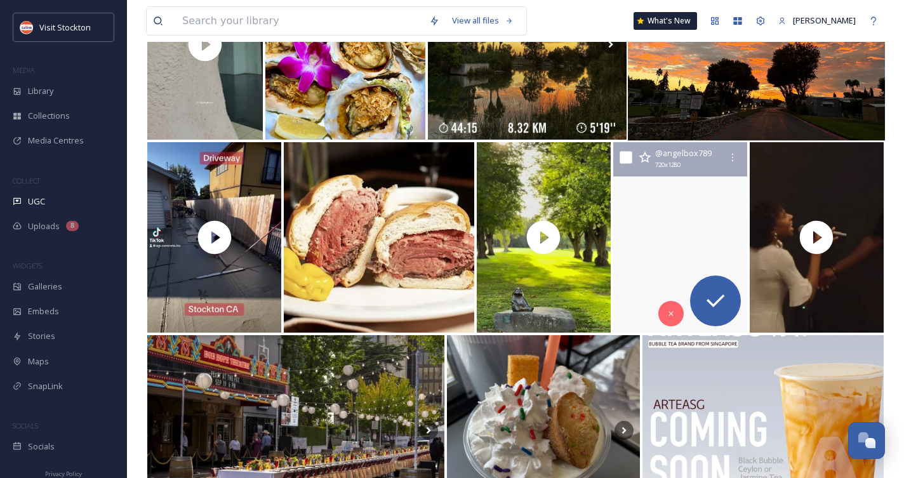
scroll to position [1989, 0]
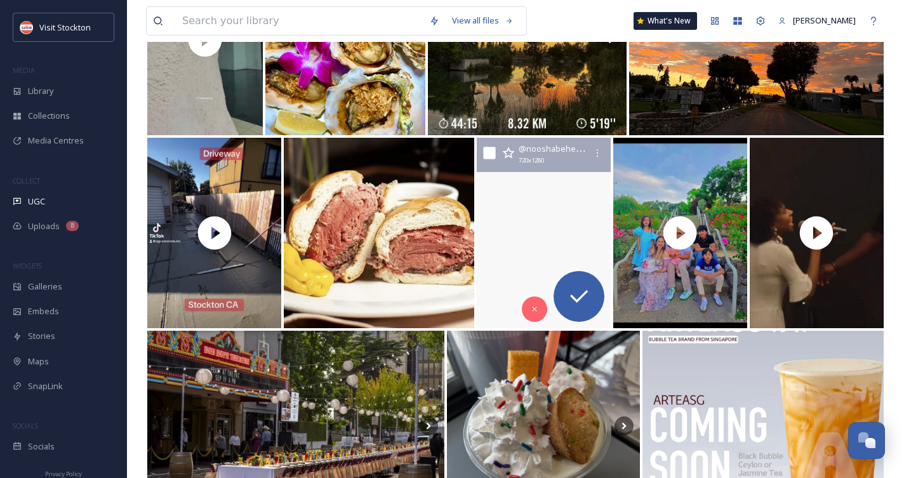
click at [582, 232] on video "📍Ulriksdals Slottspark\a.\a.\a.\a#Ulriksdal\a#CastleGarden\a#Stockholm\a#Nature…" at bounding box center [544, 233] width 134 height 191
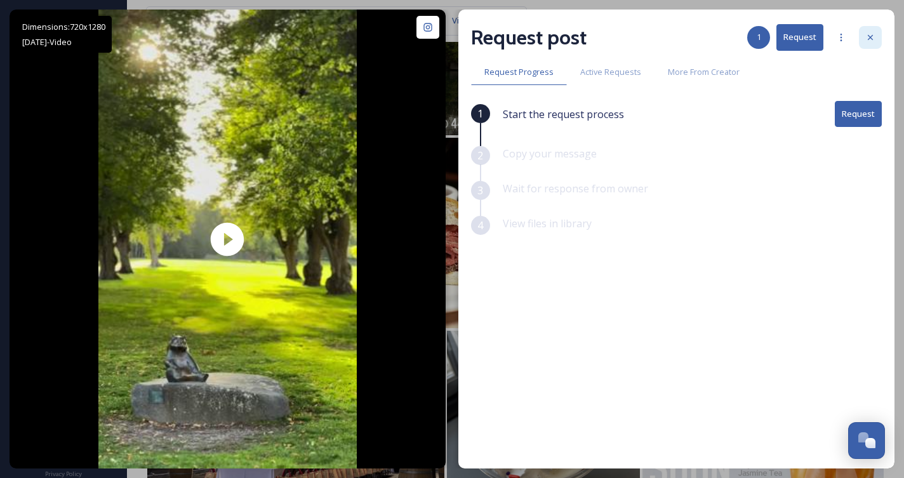
click at [871, 32] on icon at bounding box center [871, 37] width 10 height 10
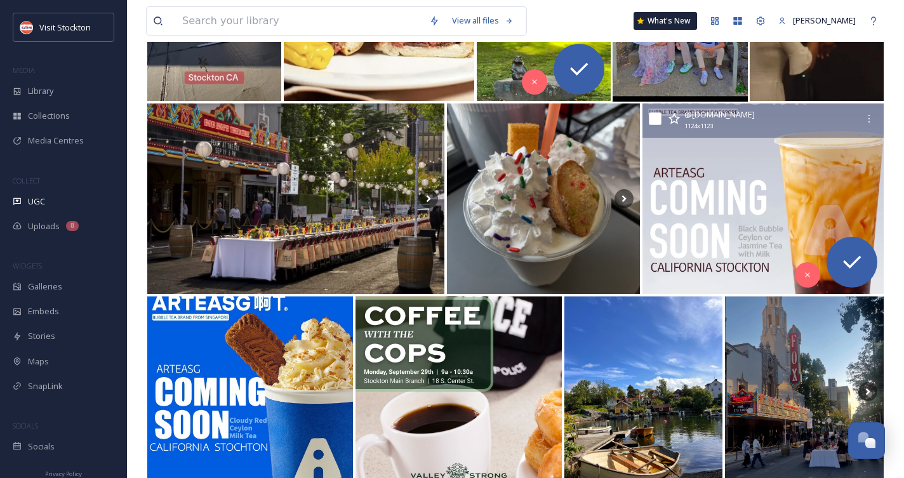
scroll to position [2226, 0]
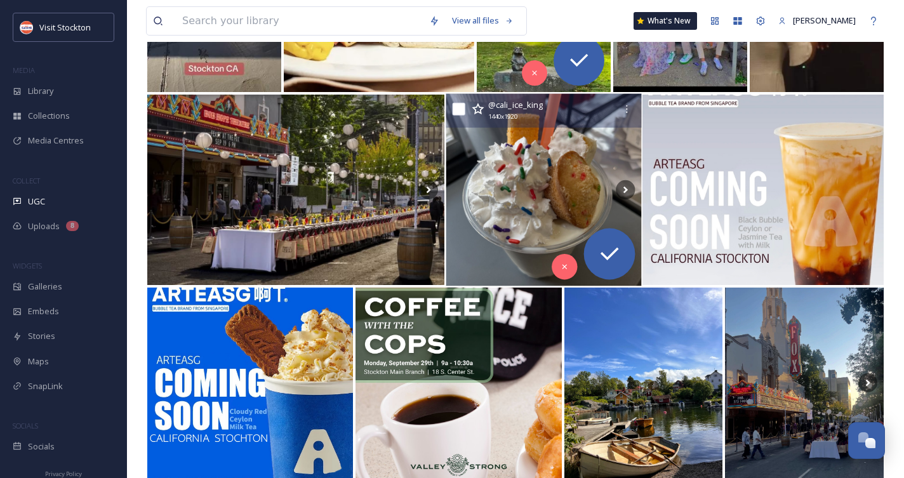
click at [549, 201] on img at bounding box center [544, 190] width 196 height 192
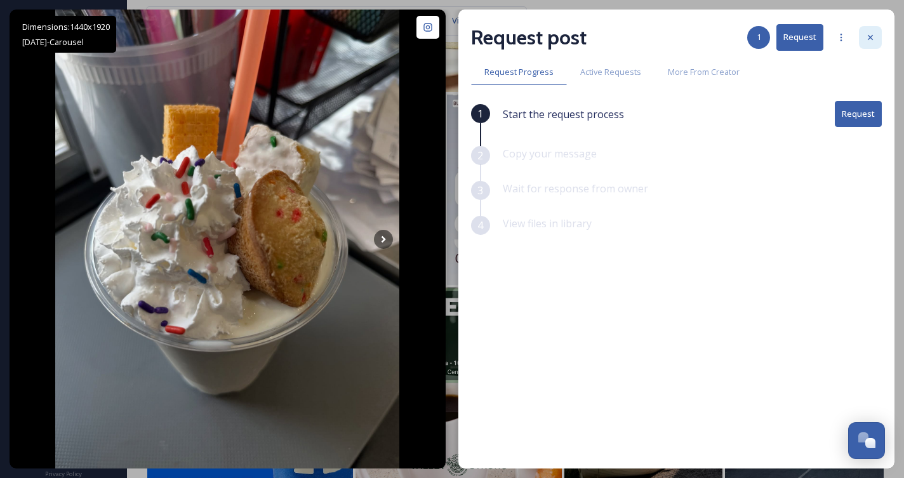
click at [873, 33] on icon at bounding box center [871, 37] width 10 height 10
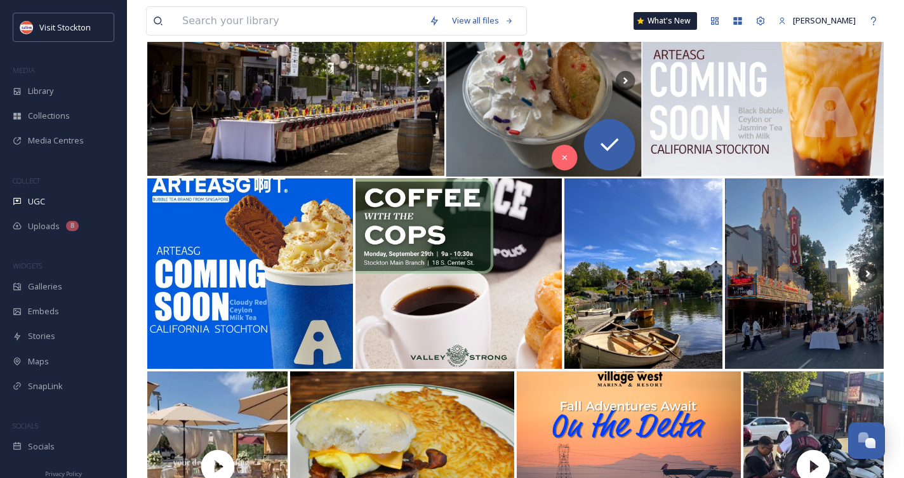
scroll to position [2337, 0]
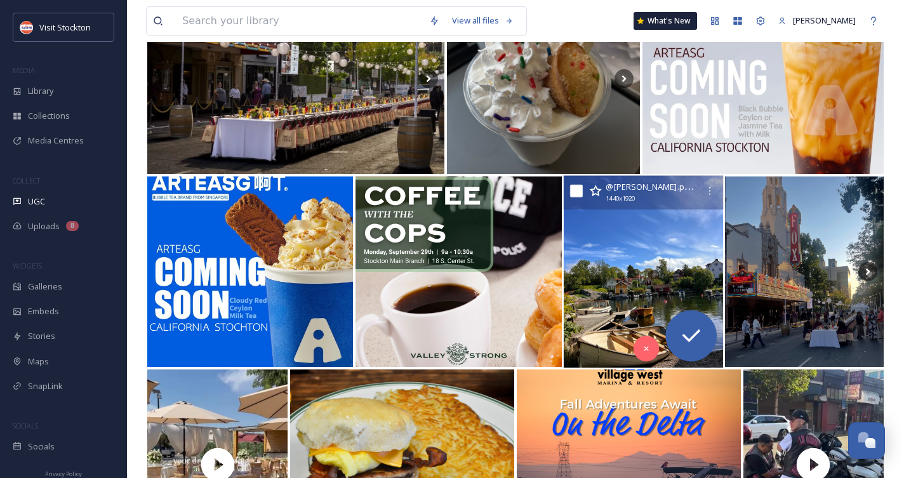
click at [640, 258] on img at bounding box center [643, 272] width 160 height 192
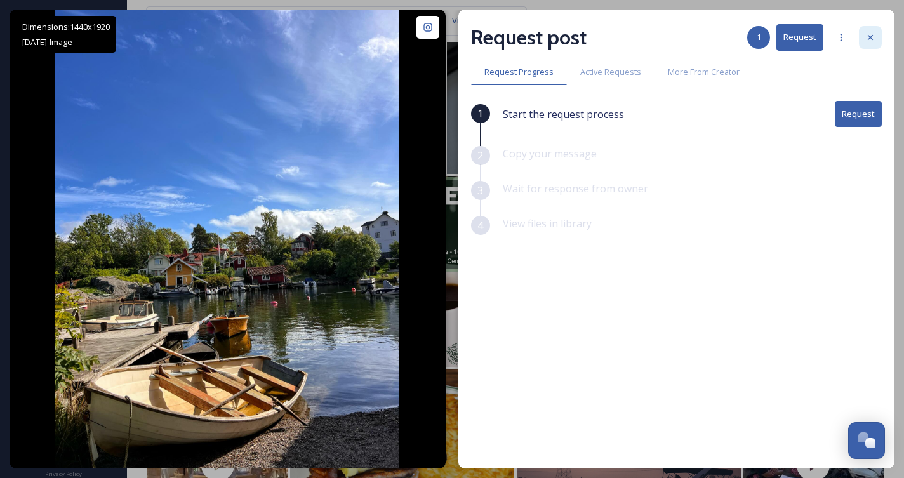
click at [873, 39] on icon at bounding box center [870, 37] width 5 height 5
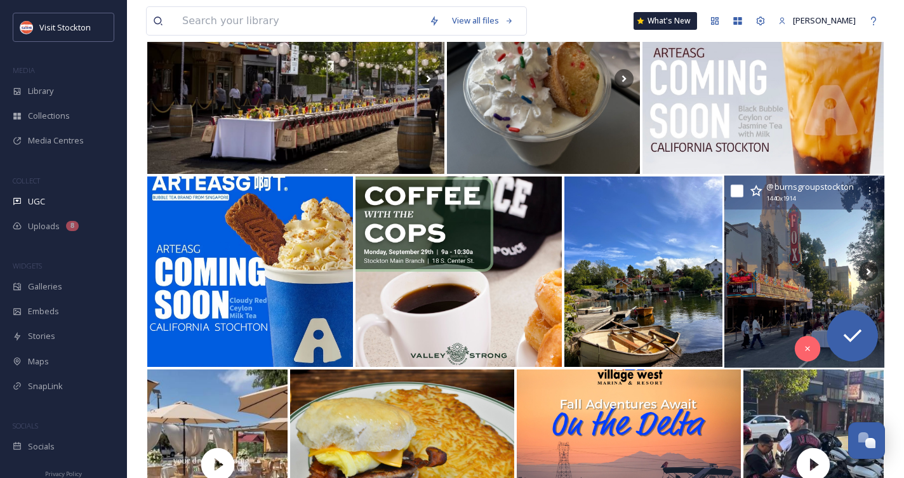
click at [762, 263] on img at bounding box center [805, 272] width 161 height 192
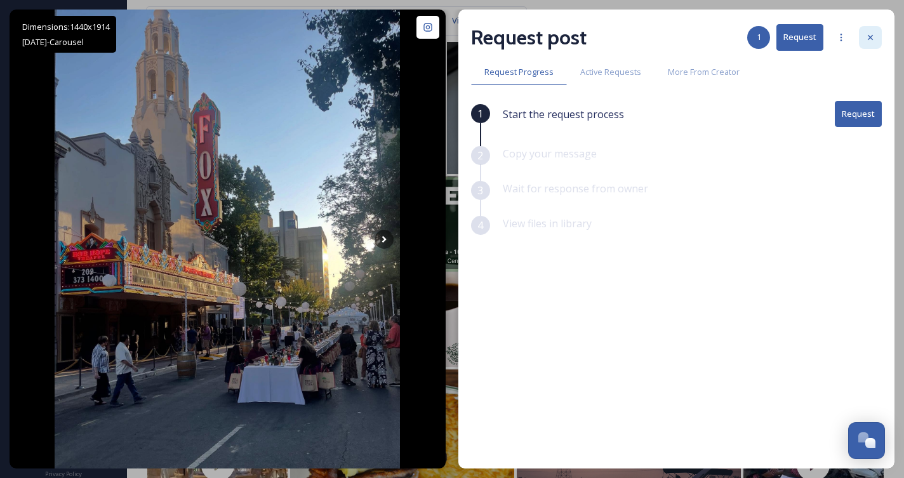
click at [868, 28] on div at bounding box center [870, 37] width 23 height 23
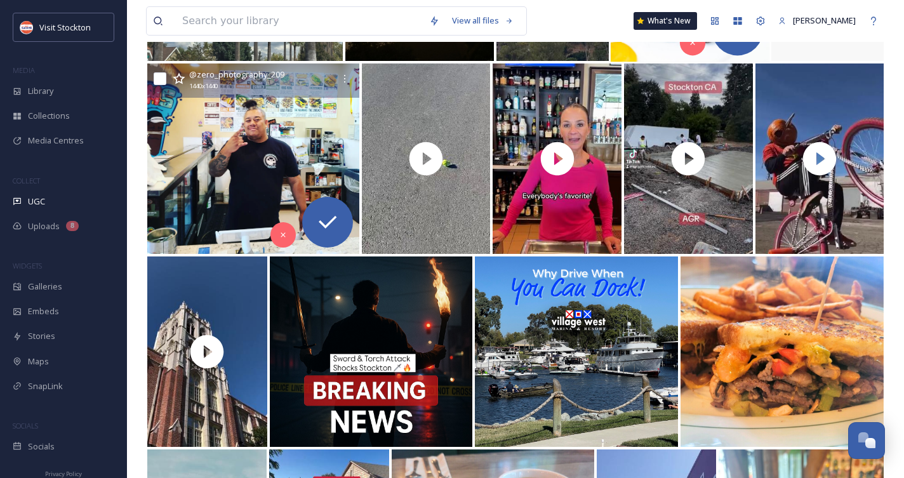
scroll to position [327, 0]
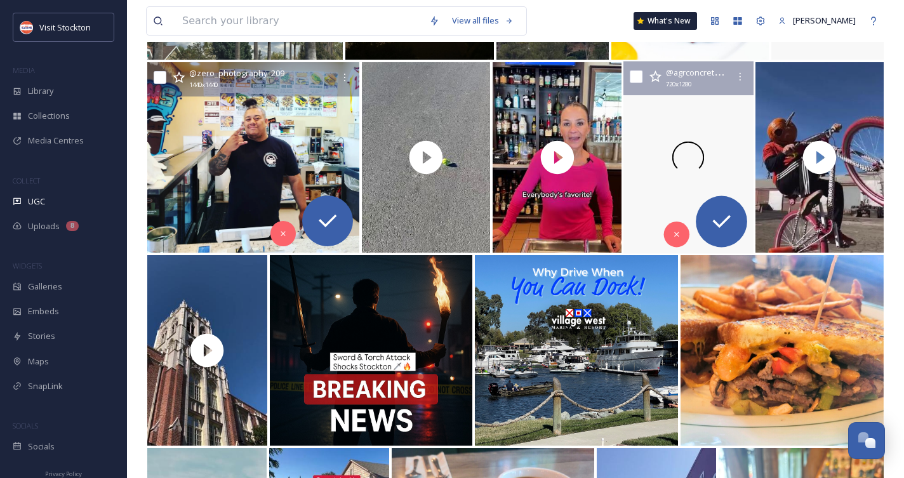
click at [716, 116] on div at bounding box center [689, 158] width 130 height 192
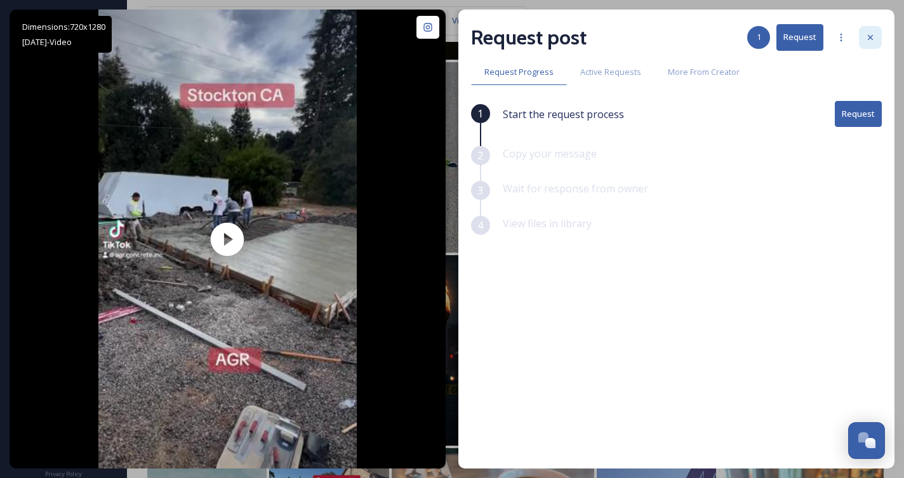
click at [869, 39] on icon at bounding box center [870, 37] width 5 height 5
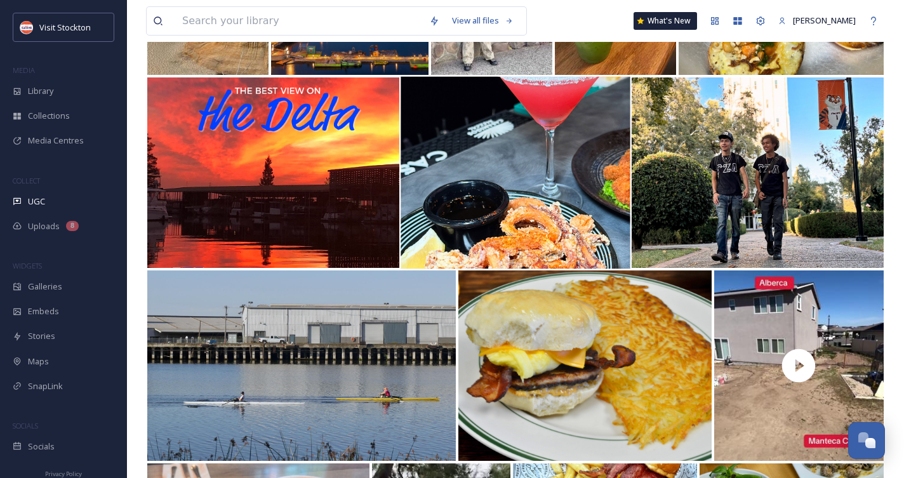
scroll to position [9991, 0]
